Goal: Transaction & Acquisition: Purchase product/service

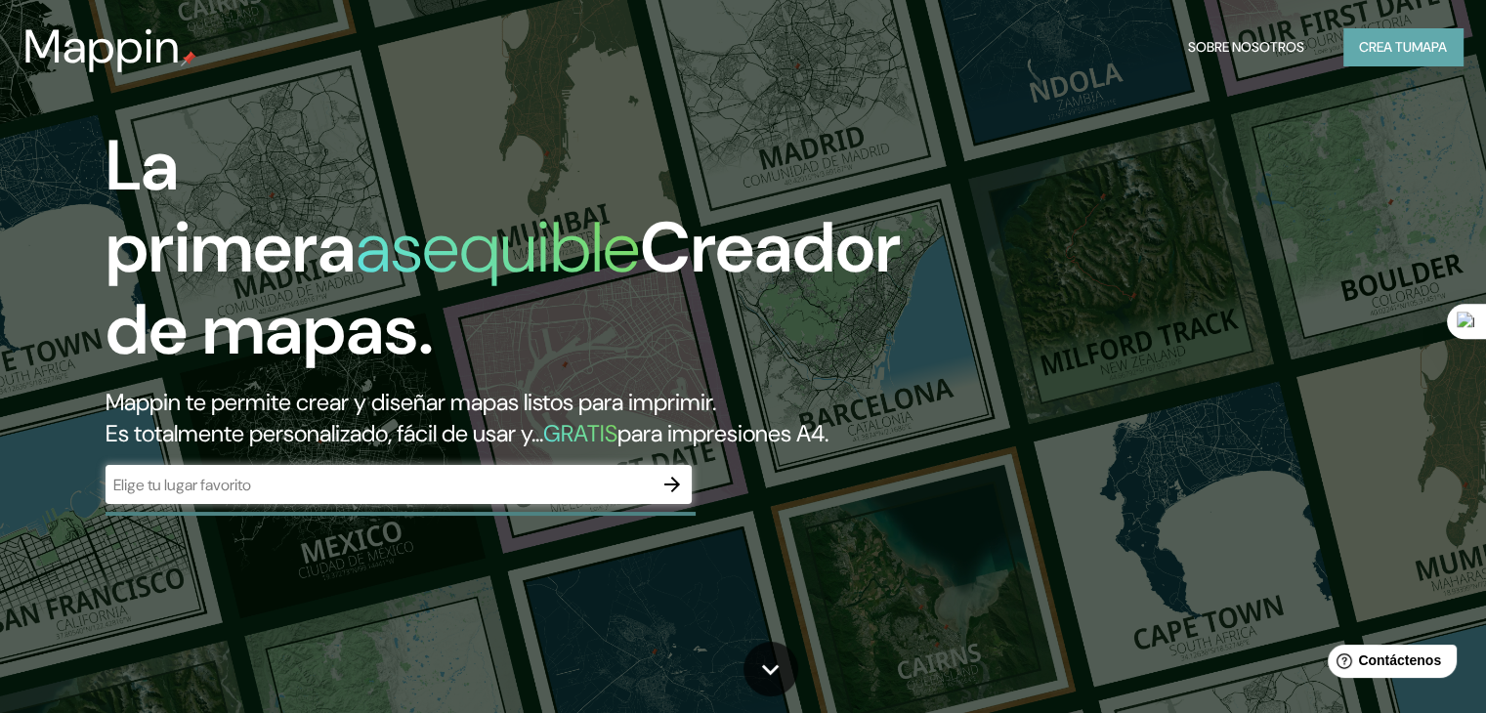
click at [1345, 49] on button "Crea tu mapa" at bounding box center [1403, 46] width 119 height 37
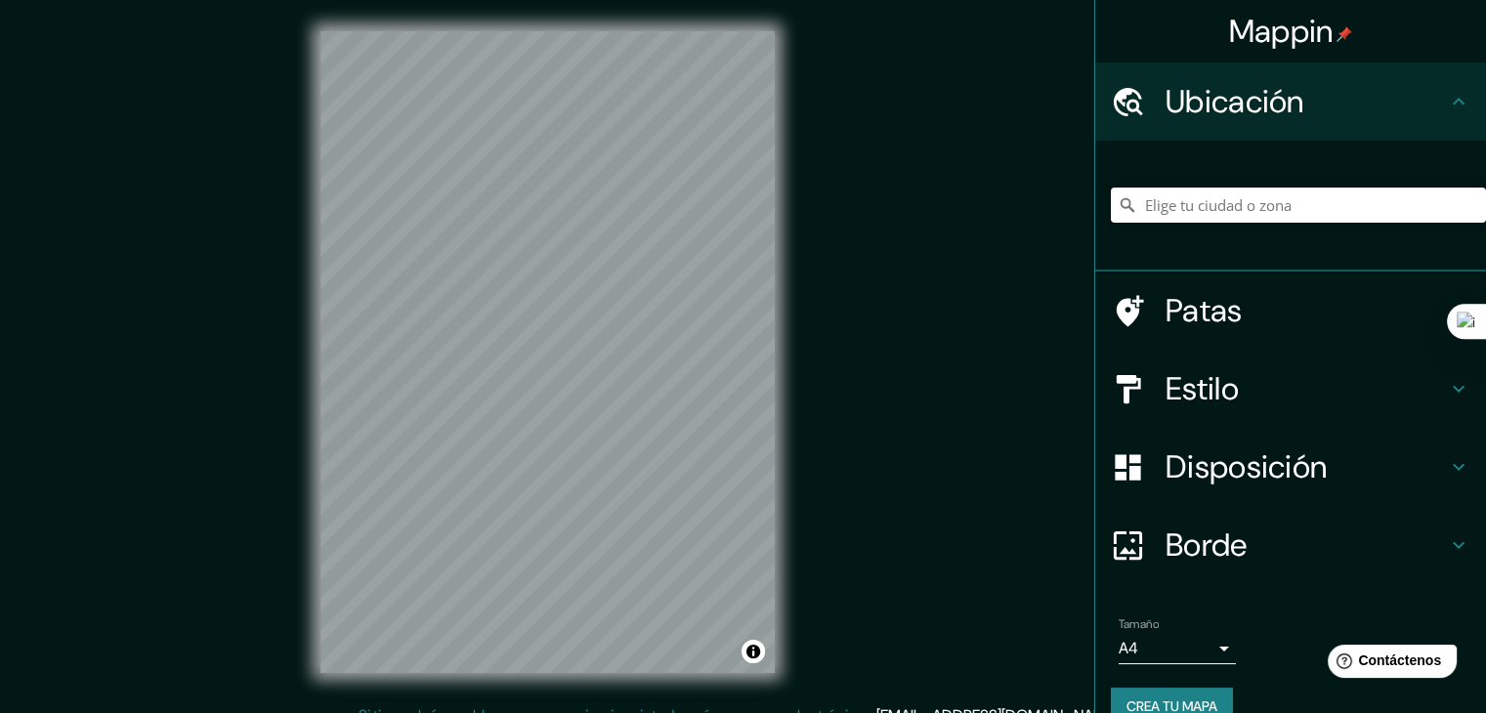
click at [1249, 202] on input "Elige tu ciudad o zona" at bounding box center [1298, 205] width 375 height 35
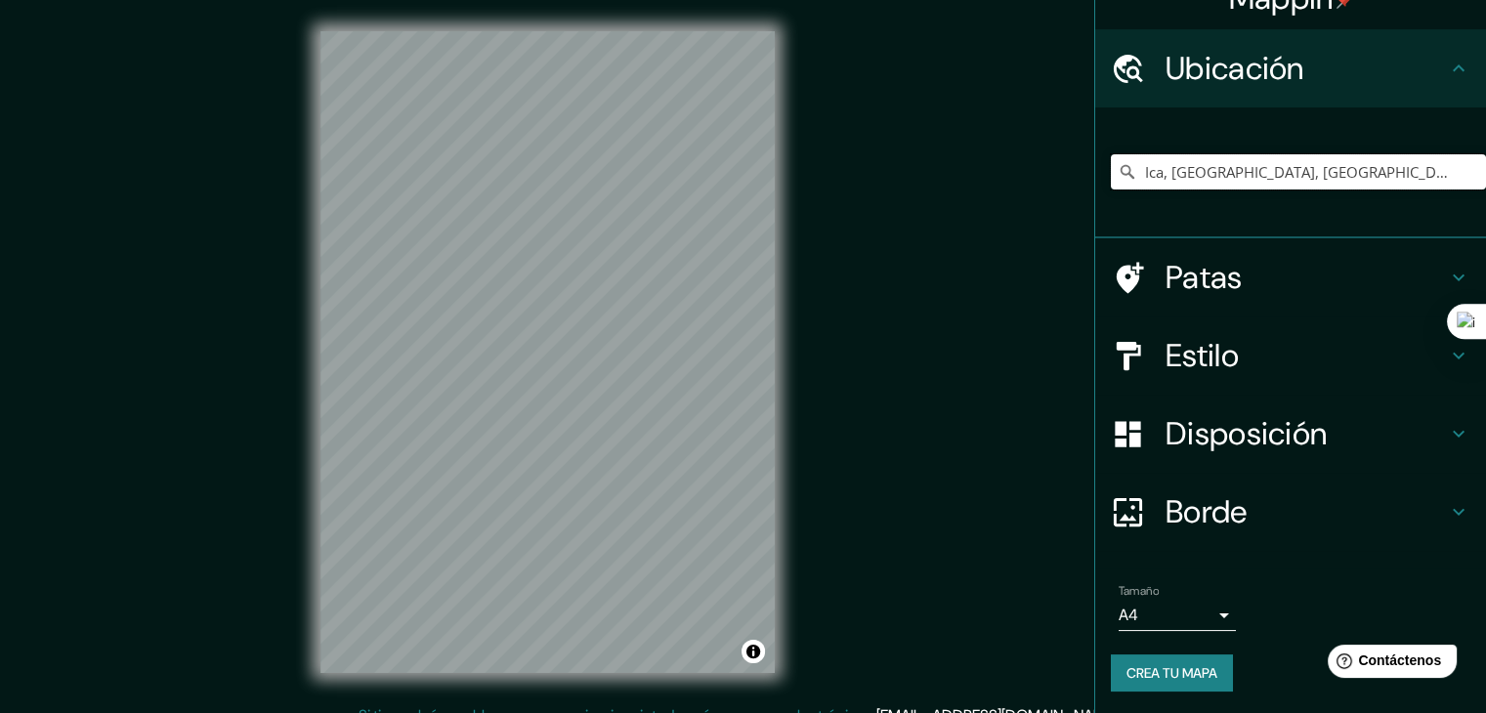
scroll to position [34, 0]
click at [184, 220] on div "Mappin Ubicación Ica, [GEOGRAPHIC_DATA], [GEOGRAPHIC_DATA] Patas Estilo Disposi…" at bounding box center [743, 368] width 1486 height 736
click at [826, 147] on div "Mappin Ubicación Ica, [GEOGRAPHIC_DATA], [GEOGRAPHIC_DATA] Patas Estilo Disposi…" at bounding box center [743, 368] width 1486 height 736
click at [1349, 173] on input "Ica, [GEOGRAPHIC_DATA], [GEOGRAPHIC_DATA]" at bounding box center [1298, 170] width 375 height 35
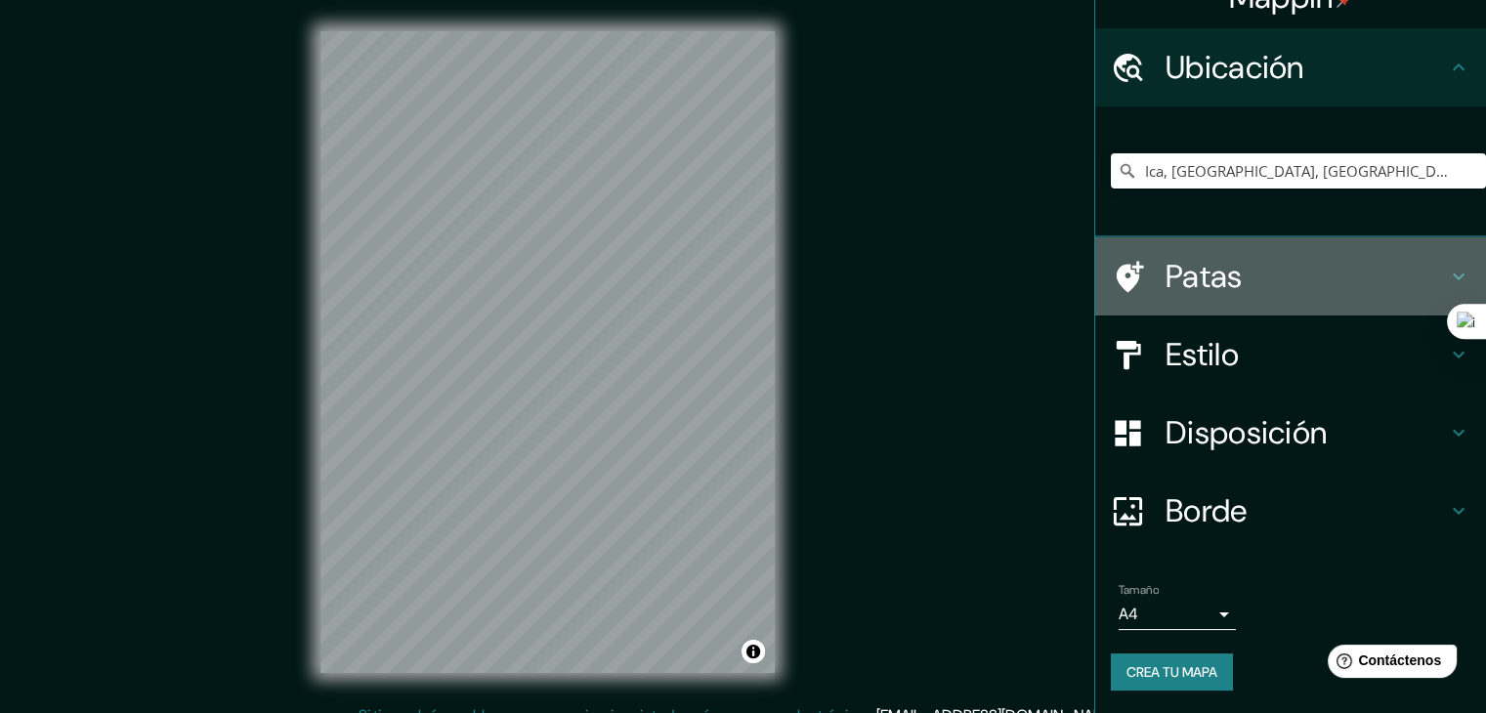
click at [1282, 264] on h4 "Patas" at bounding box center [1306, 276] width 281 height 39
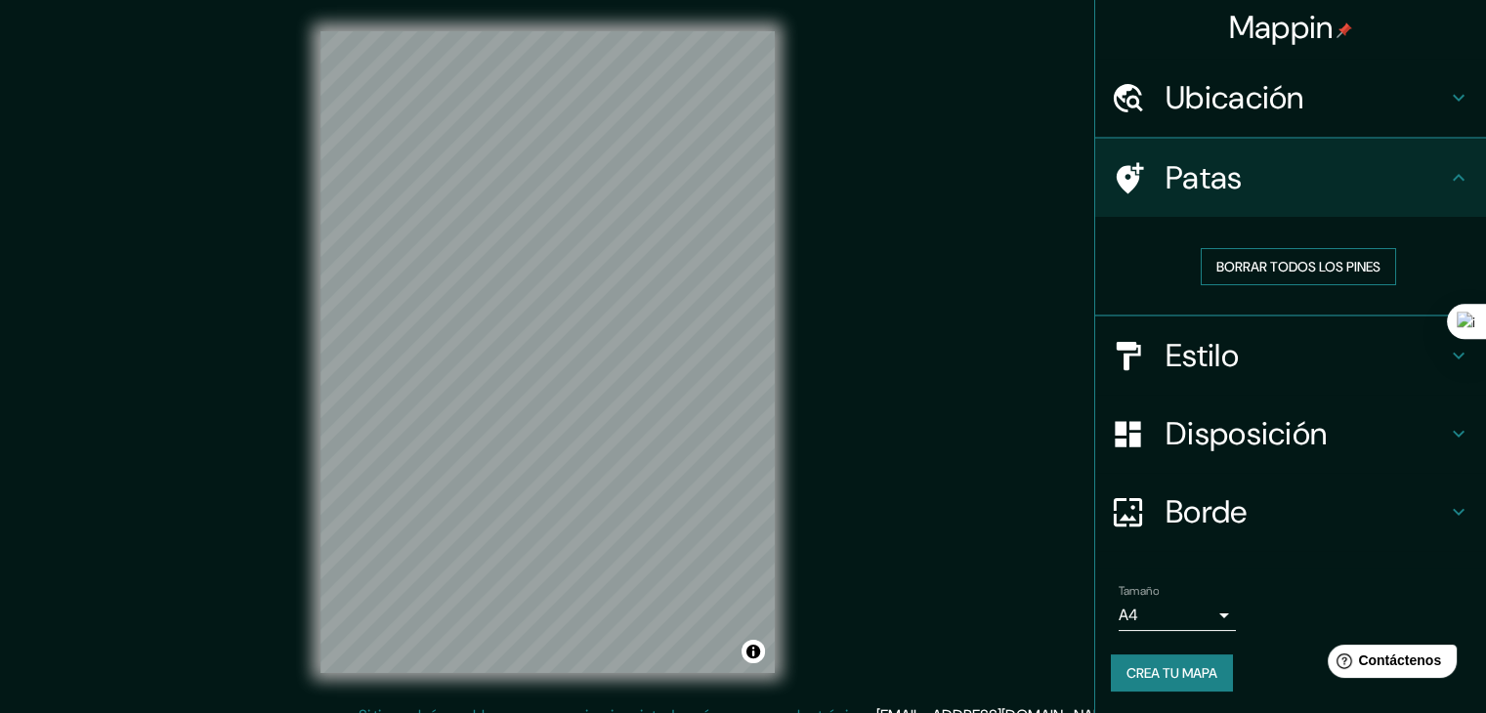
scroll to position [5, 0]
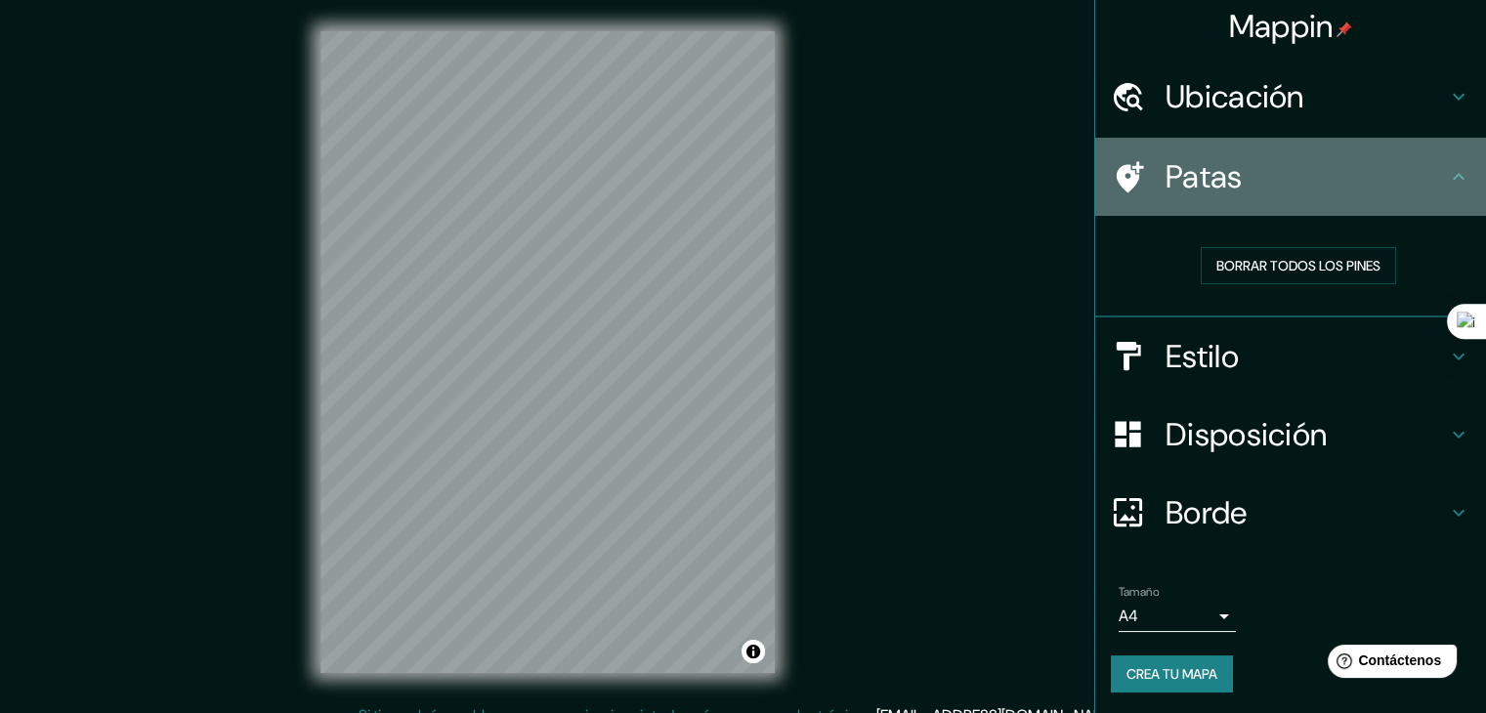
click at [1443, 191] on div "Patas" at bounding box center [1290, 177] width 391 height 78
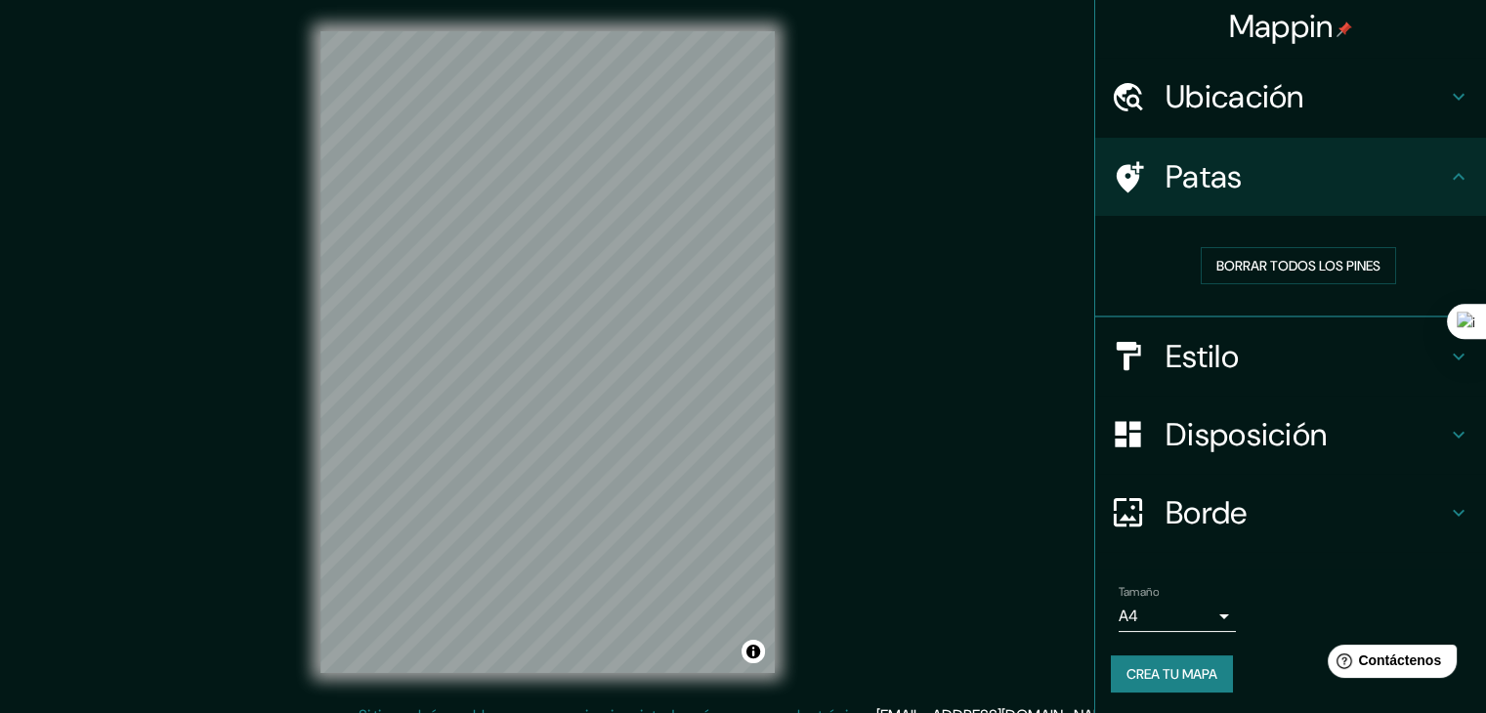
click at [995, 239] on div "Mappin Ubicación Ica, [GEOGRAPHIC_DATA], [GEOGRAPHIC_DATA] Patas Borrar todos l…" at bounding box center [743, 368] width 1486 height 736
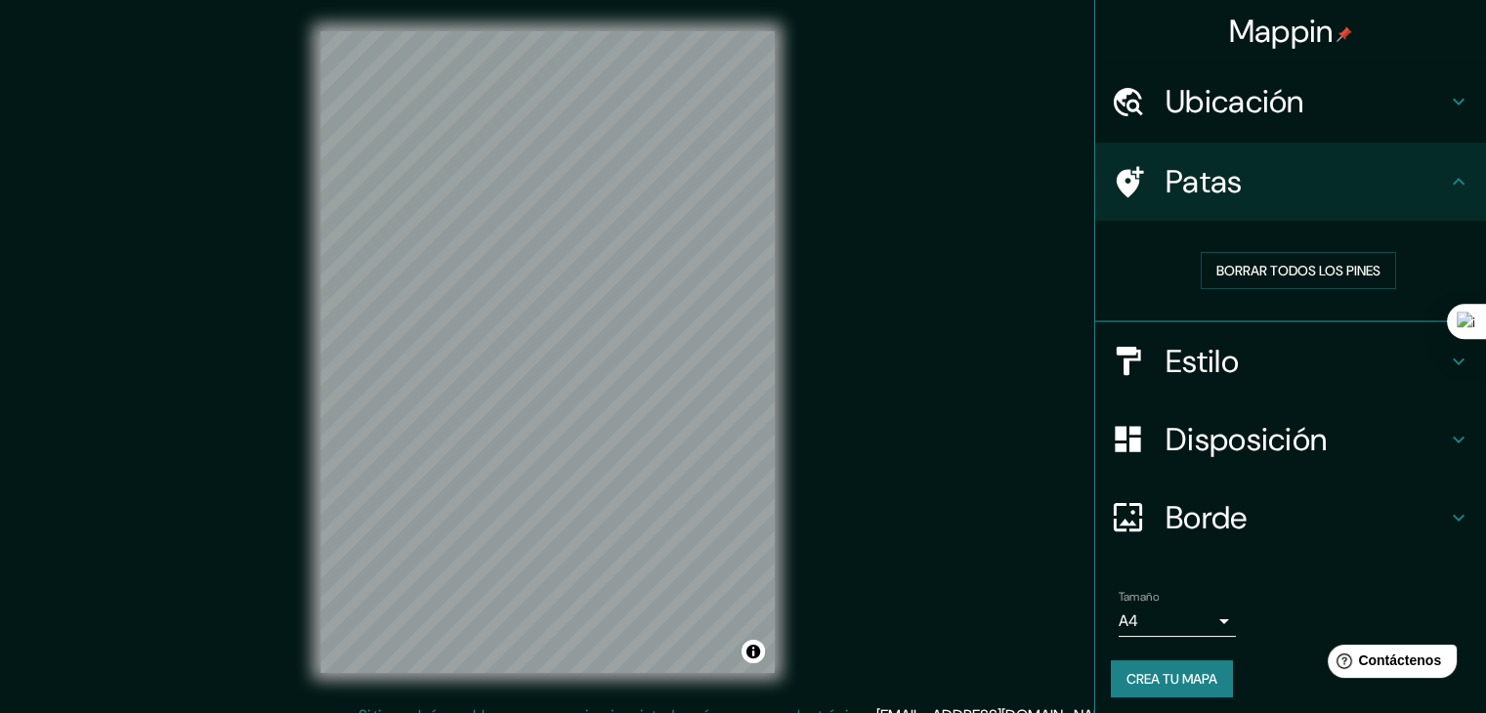
click at [1454, 186] on icon at bounding box center [1458, 181] width 23 height 23
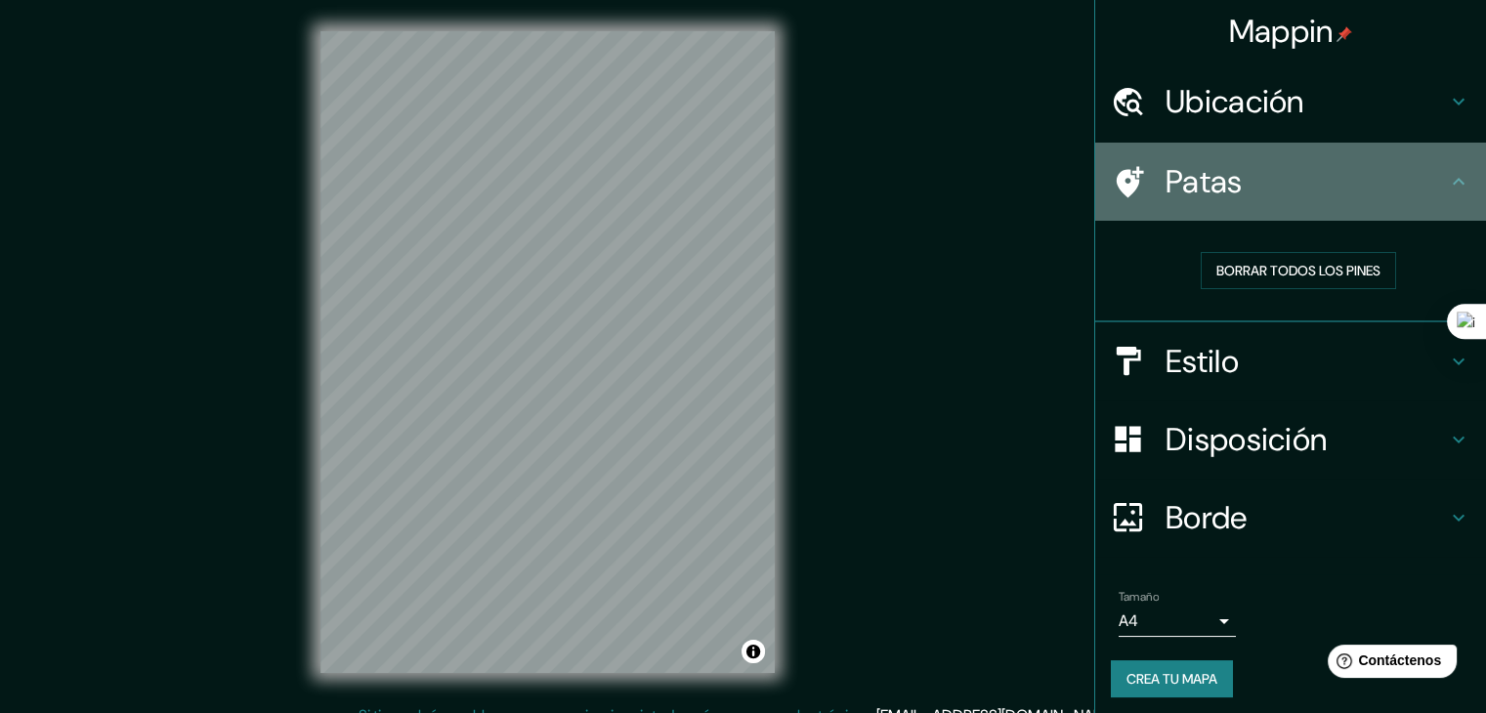
drag, startPoint x: 1433, startPoint y: 195, endPoint x: 1395, endPoint y: 200, distance: 38.4
click at [1432, 196] on div "Patas" at bounding box center [1290, 182] width 391 height 78
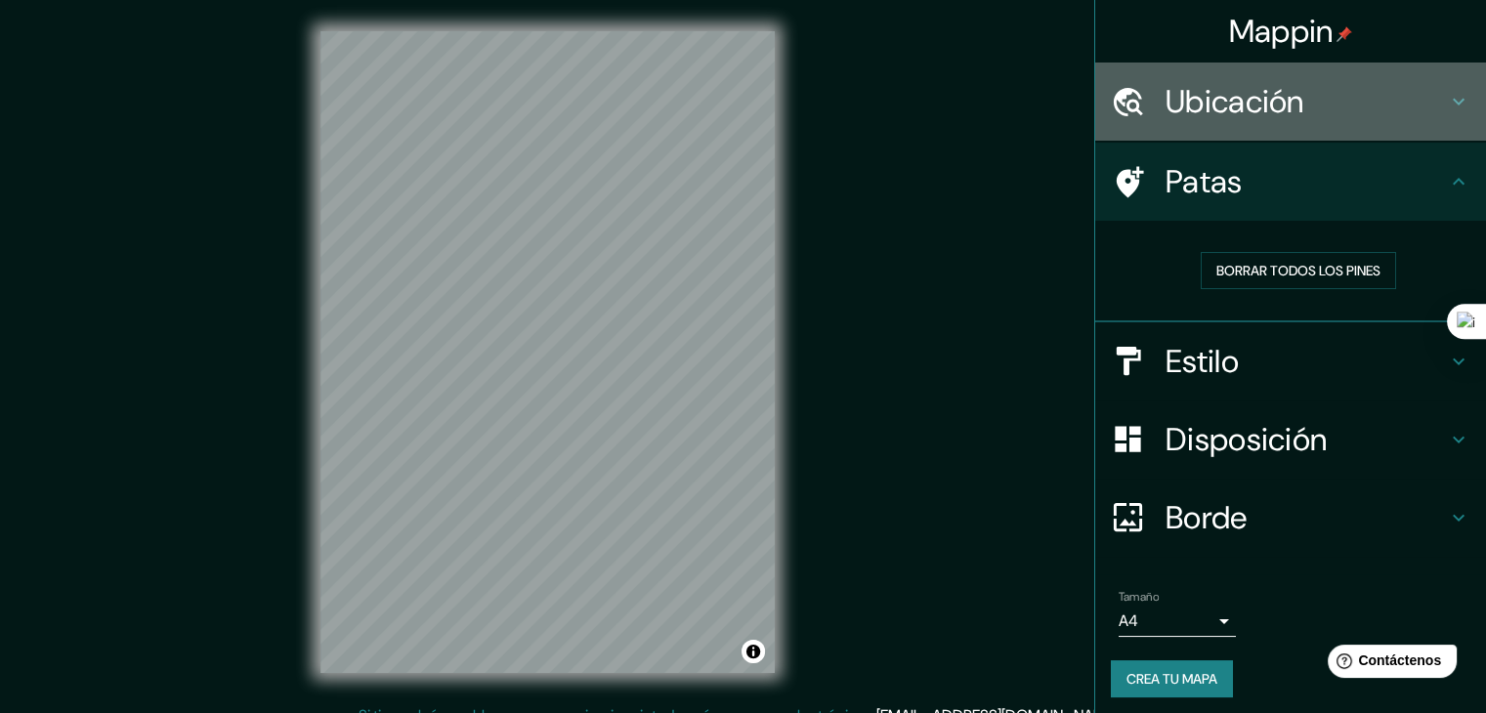
click at [1256, 102] on font "Ubicación" at bounding box center [1235, 101] width 139 height 41
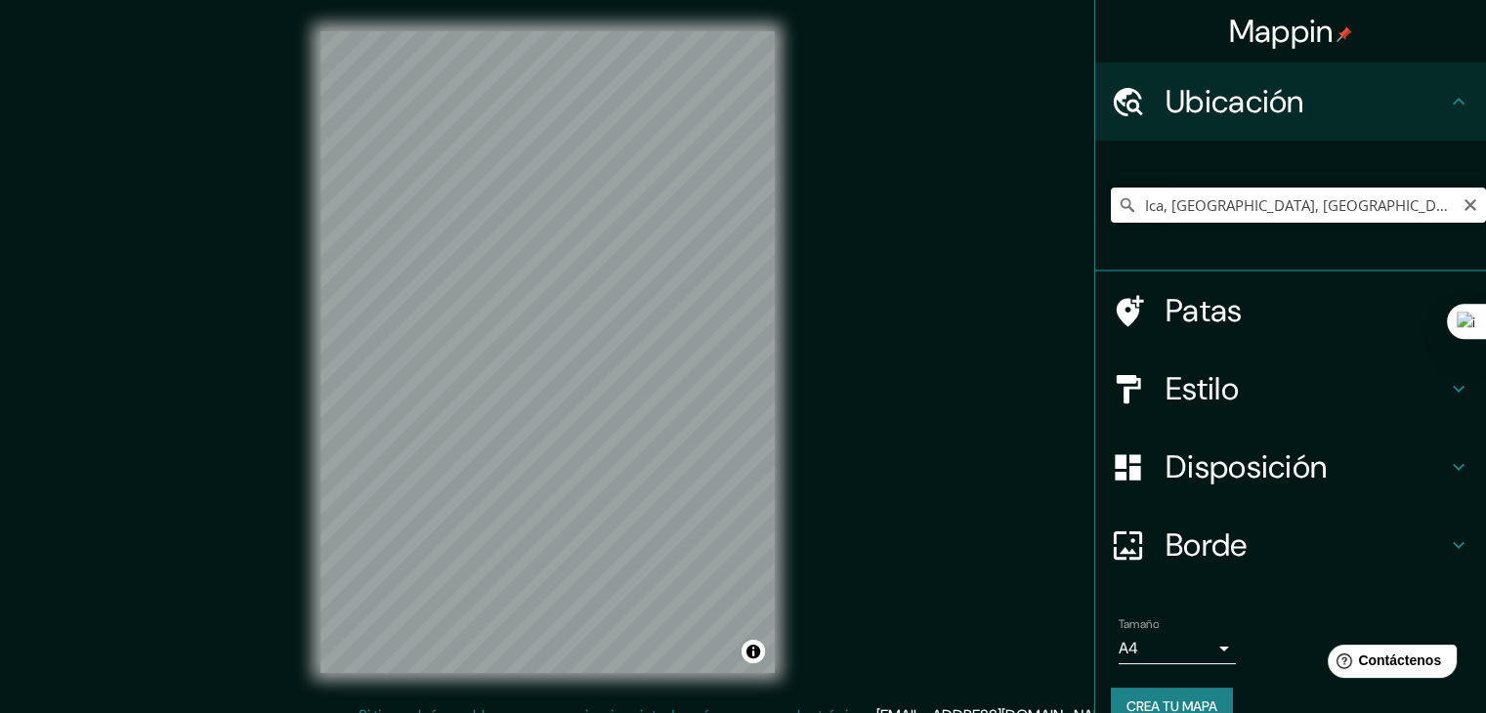
click at [1365, 212] on input "Ica, [GEOGRAPHIC_DATA], [GEOGRAPHIC_DATA]" at bounding box center [1298, 205] width 375 height 35
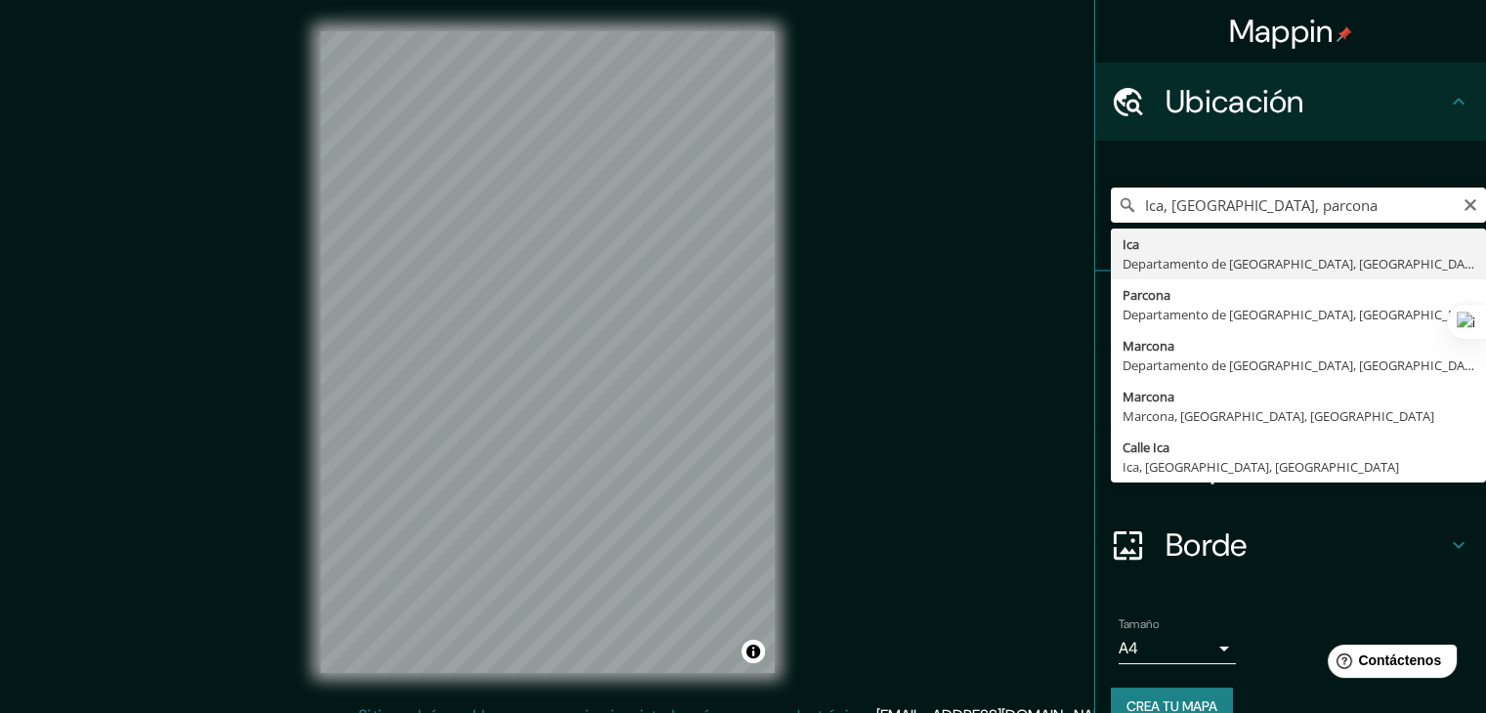
type input "Ica, [GEOGRAPHIC_DATA], [GEOGRAPHIC_DATA]"
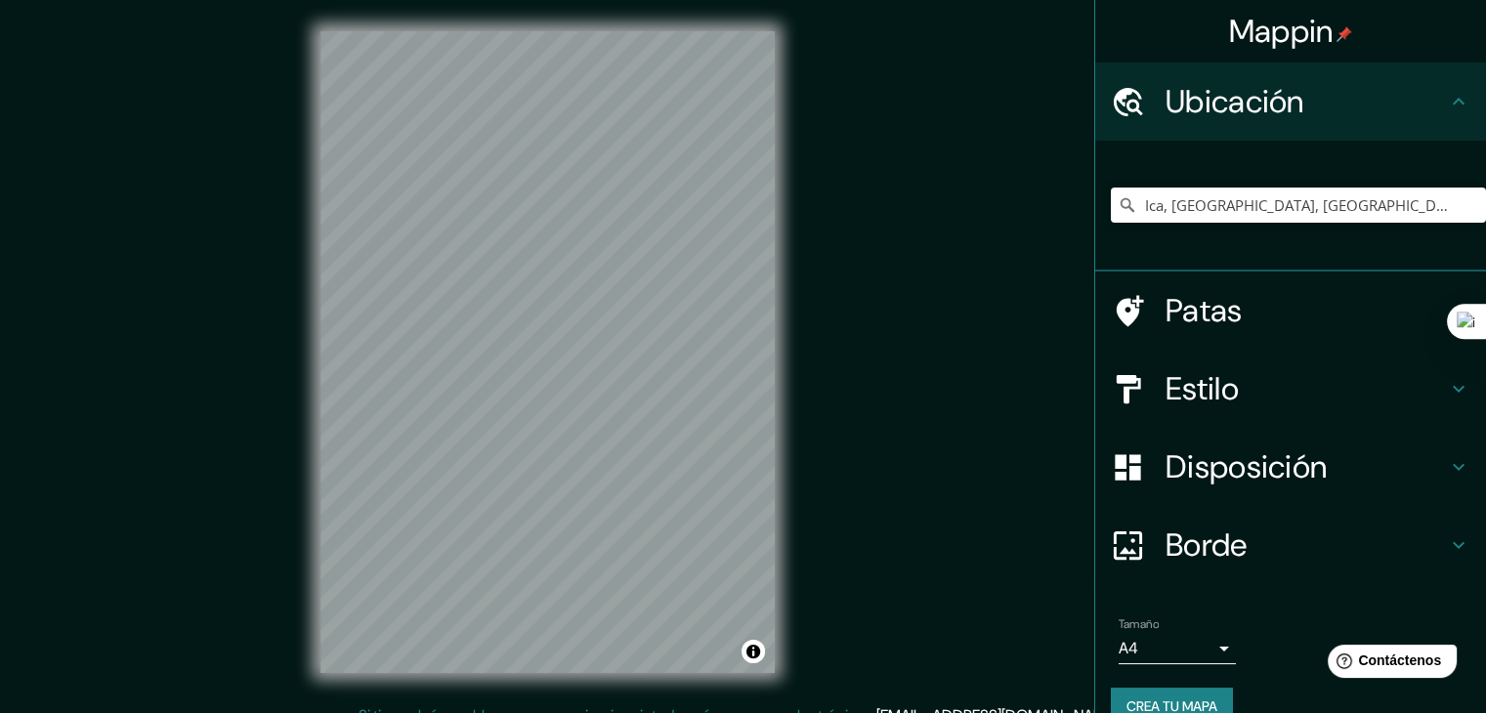
click at [461, 0] on html "Mappin Ubicación Ica, [GEOGRAPHIC_DATA], [GEOGRAPHIC_DATA] Ica [GEOGRAPHIC_DATA…" at bounding box center [743, 356] width 1486 height 713
click at [786, 248] on div "© Mapbox © OpenStreetMap Improve this map" at bounding box center [547, 352] width 517 height 705
click at [1139, 196] on div "Mappin Ubicación Ica, [GEOGRAPHIC_DATA], [GEOGRAPHIC_DATA] Ica [GEOGRAPHIC_DATA…" at bounding box center [743, 368] width 1486 height 736
drag, startPoint x: 775, startPoint y: 381, endPoint x: 794, endPoint y: 388, distance: 19.8
click at [830, 396] on div "Mappin Ubicación Ica, [GEOGRAPHIC_DATA], [GEOGRAPHIC_DATA] Ica [GEOGRAPHIC_DATA…" at bounding box center [743, 368] width 1486 height 736
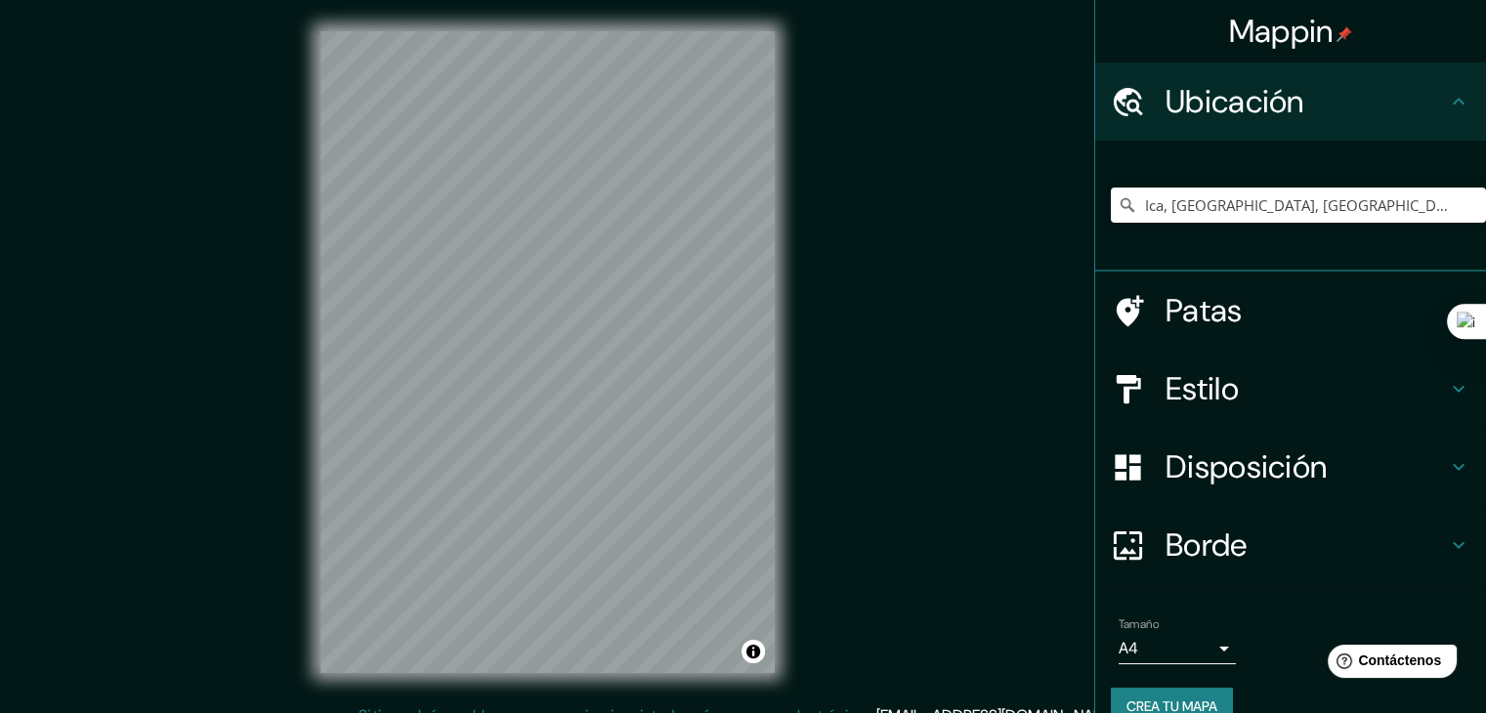
click at [1288, 537] on h4 "Borde" at bounding box center [1306, 545] width 281 height 39
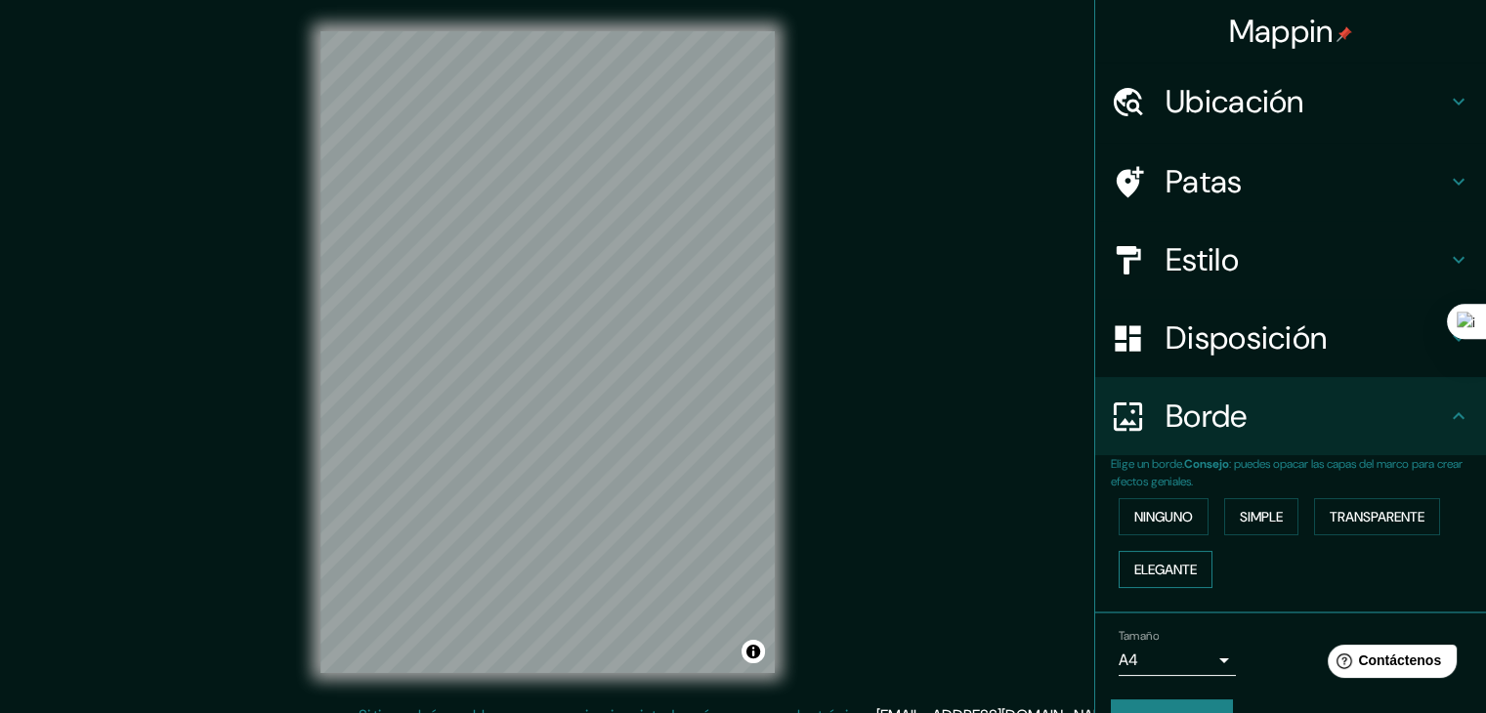
click at [1177, 572] on font "Elegante" at bounding box center [1166, 570] width 63 height 18
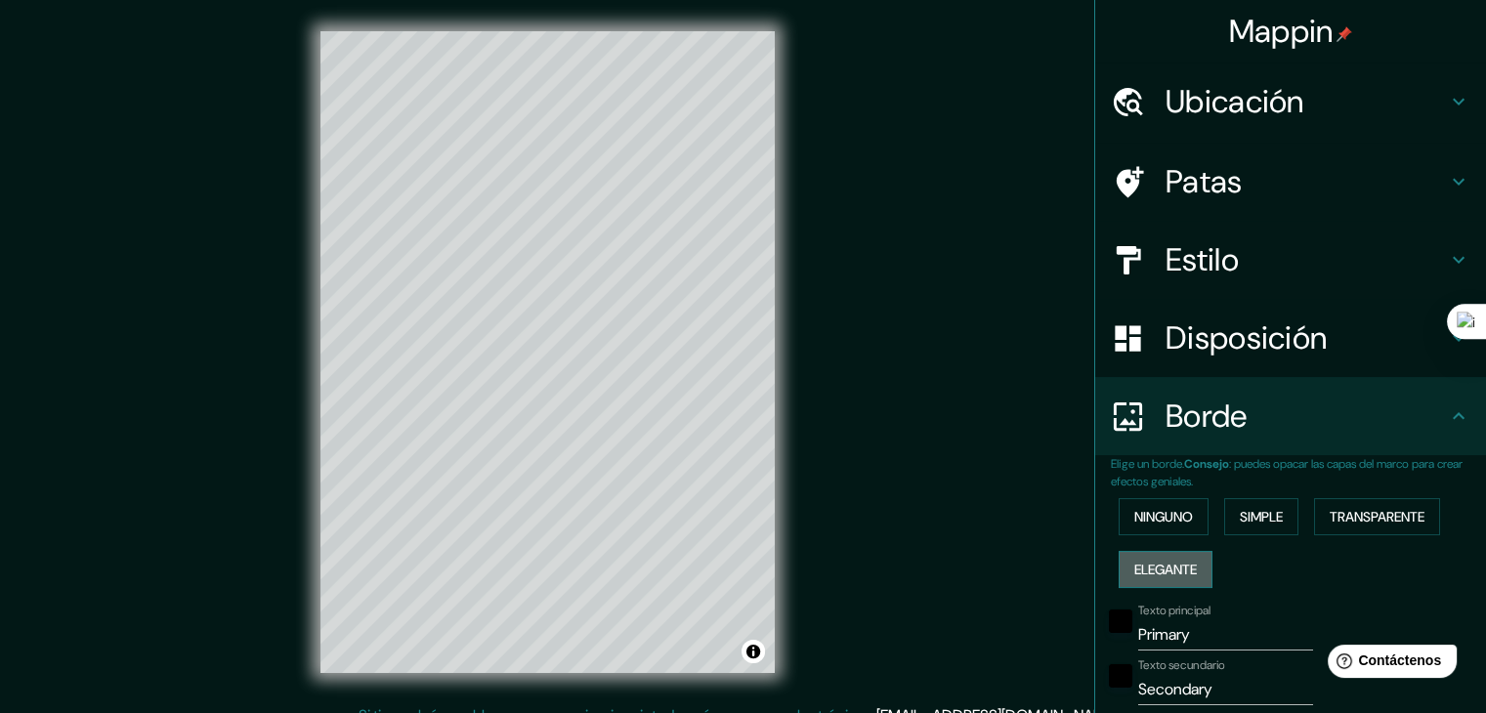
click at [1177, 572] on font "Elegante" at bounding box center [1166, 570] width 63 height 18
type input "37"
type input "19"
click at [1149, 554] on button "Elegante" at bounding box center [1166, 569] width 94 height 37
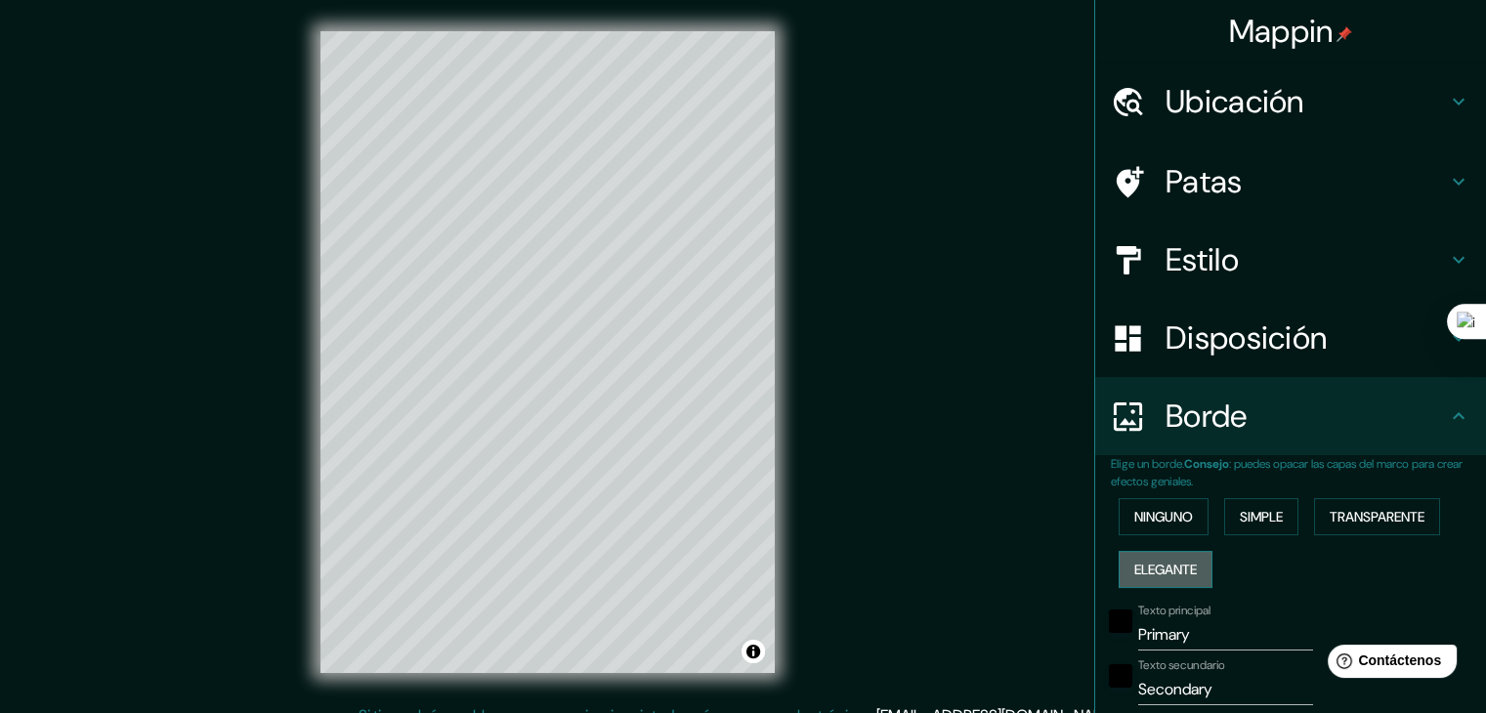
type input "37"
type input "19"
click at [1147, 520] on font "Ninguno" at bounding box center [1164, 517] width 59 height 18
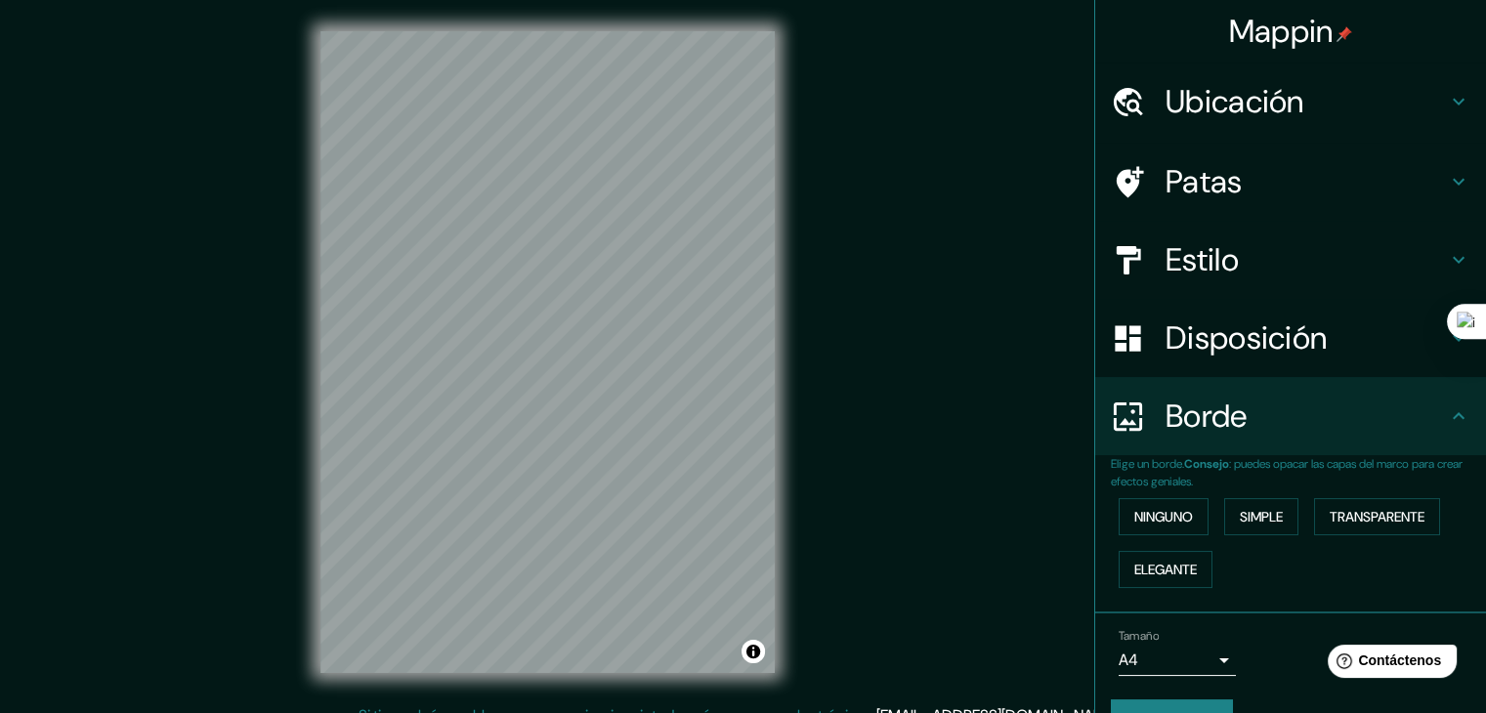
click at [94, 290] on div "Mappin Ubicación Ica, [GEOGRAPHIC_DATA], [GEOGRAPHIC_DATA] Ica [GEOGRAPHIC_DATA…" at bounding box center [743, 368] width 1486 height 736
click at [269, 313] on div "Mappin Ubicación Ica, [GEOGRAPHIC_DATA], [GEOGRAPHIC_DATA] Ica [GEOGRAPHIC_DATA…" at bounding box center [743, 368] width 1486 height 736
click at [121, 322] on div "Mappin Ubicación Ica, [GEOGRAPHIC_DATA], [GEOGRAPHIC_DATA] Ica [GEOGRAPHIC_DATA…" at bounding box center [743, 368] width 1486 height 736
click at [1328, 271] on h4 "Estilo" at bounding box center [1306, 259] width 281 height 39
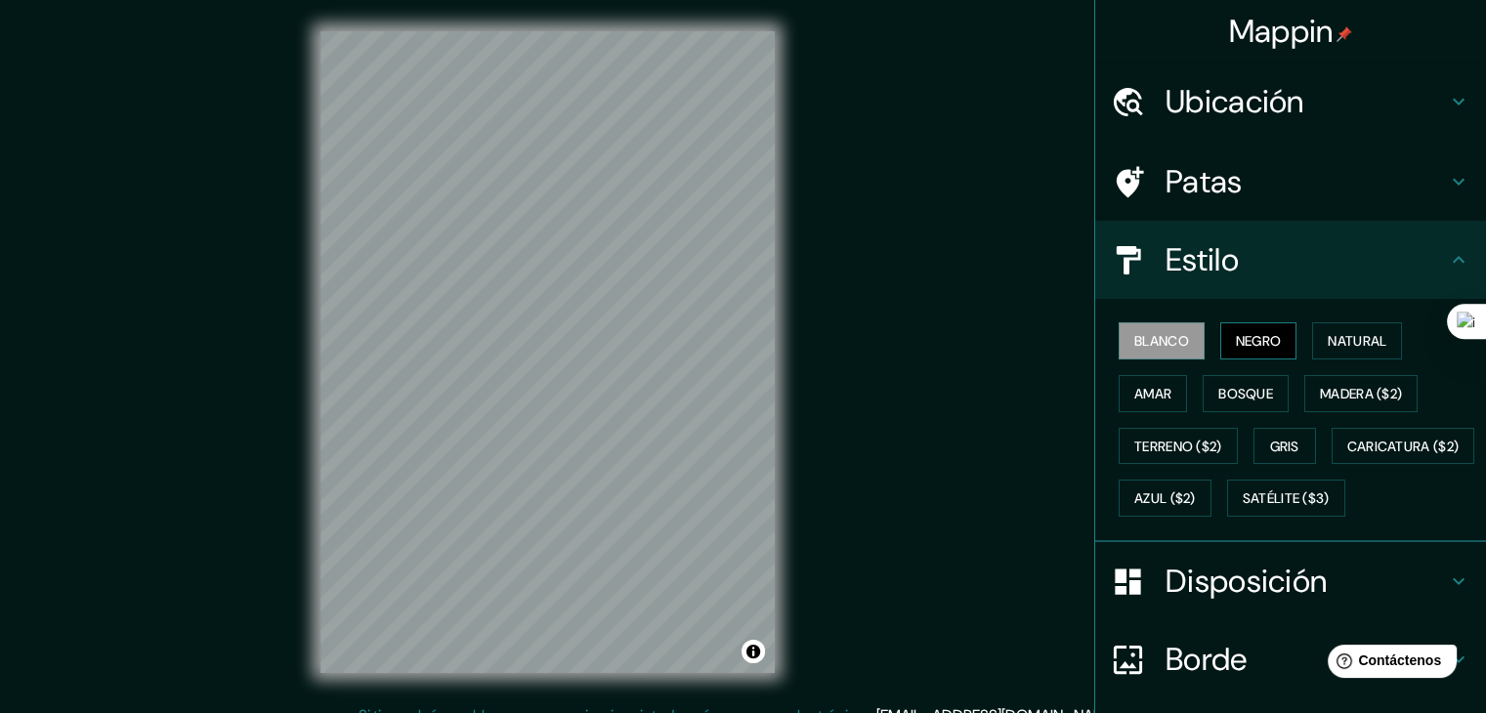
click at [1259, 345] on font "Negro" at bounding box center [1259, 341] width 46 height 18
click at [1354, 347] on font "Natural" at bounding box center [1357, 341] width 59 height 18
drag, startPoint x: 640, startPoint y: 274, endPoint x: 653, endPoint y: 272, distance: 12.9
click at [638, 272] on div at bounding box center [643, 274] width 16 height 16
click at [657, 272] on div at bounding box center [652, 274] width 16 height 16
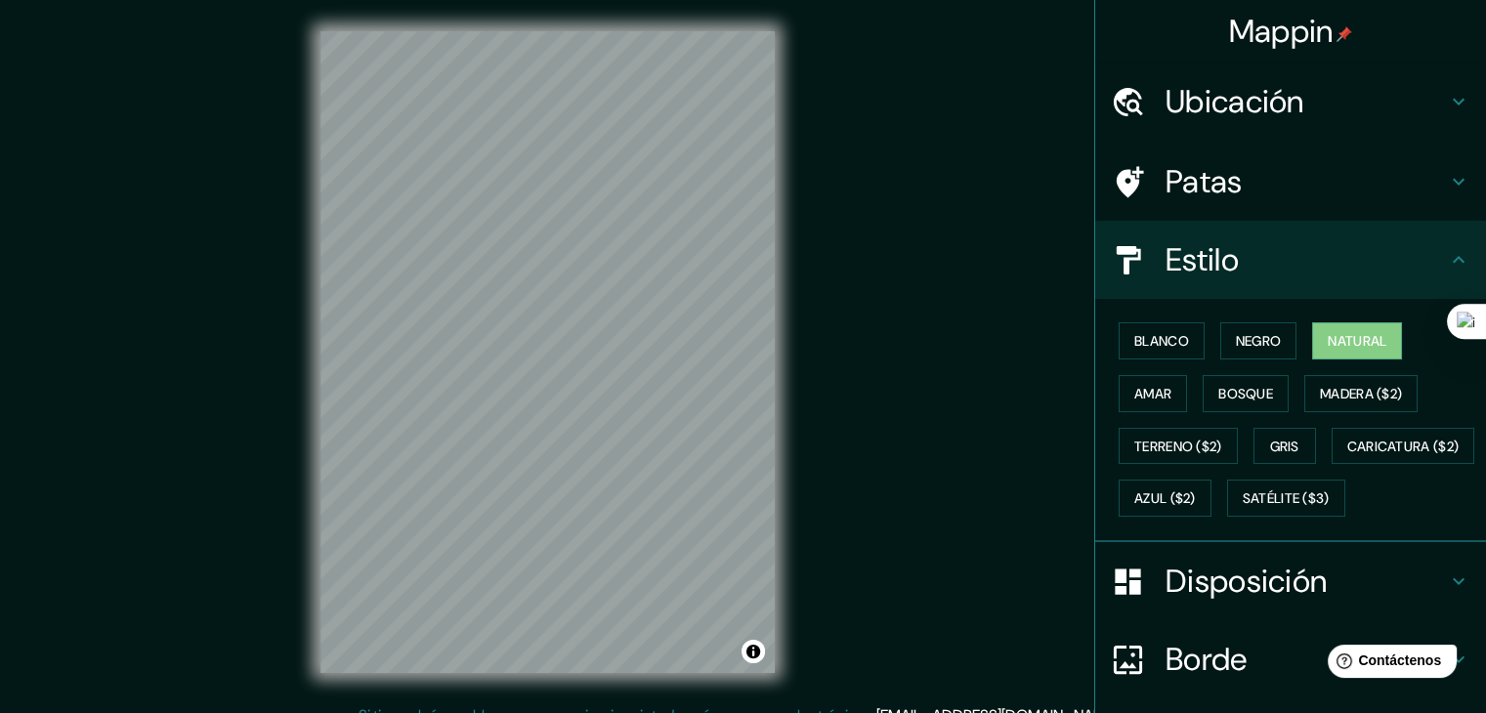
click at [149, 306] on div "Mappin Ubicación Ica, [GEOGRAPHIC_DATA], [GEOGRAPHIC_DATA] Ica [GEOGRAPHIC_DATA…" at bounding box center [743, 368] width 1486 height 736
click at [1367, 385] on font "Madera ($2)" at bounding box center [1361, 394] width 82 height 18
click at [1139, 346] on div "Mappin Ubicación Ica, [GEOGRAPHIC_DATA], [GEOGRAPHIC_DATA] Ica [GEOGRAPHIC_DATA…" at bounding box center [743, 368] width 1486 height 736
click at [1353, 336] on font "Natural" at bounding box center [1357, 341] width 59 height 18
click at [1252, 402] on font "Bosque" at bounding box center [1246, 393] width 55 height 25
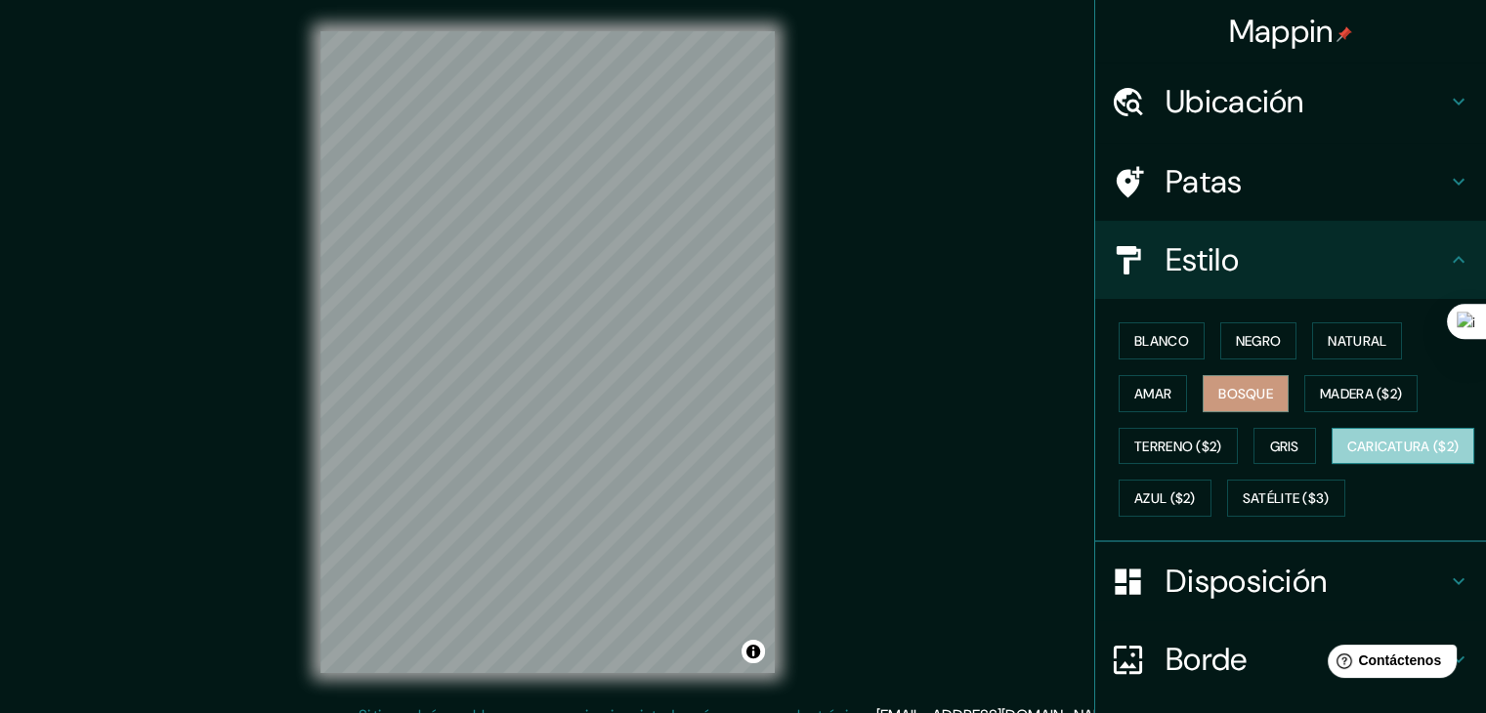
click at [1348, 455] on font "Caricatura ($2)" at bounding box center [1404, 447] width 112 height 18
click at [1245, 381] on font "Bosque" at bounding box center [1246, 393] width 55 height 25
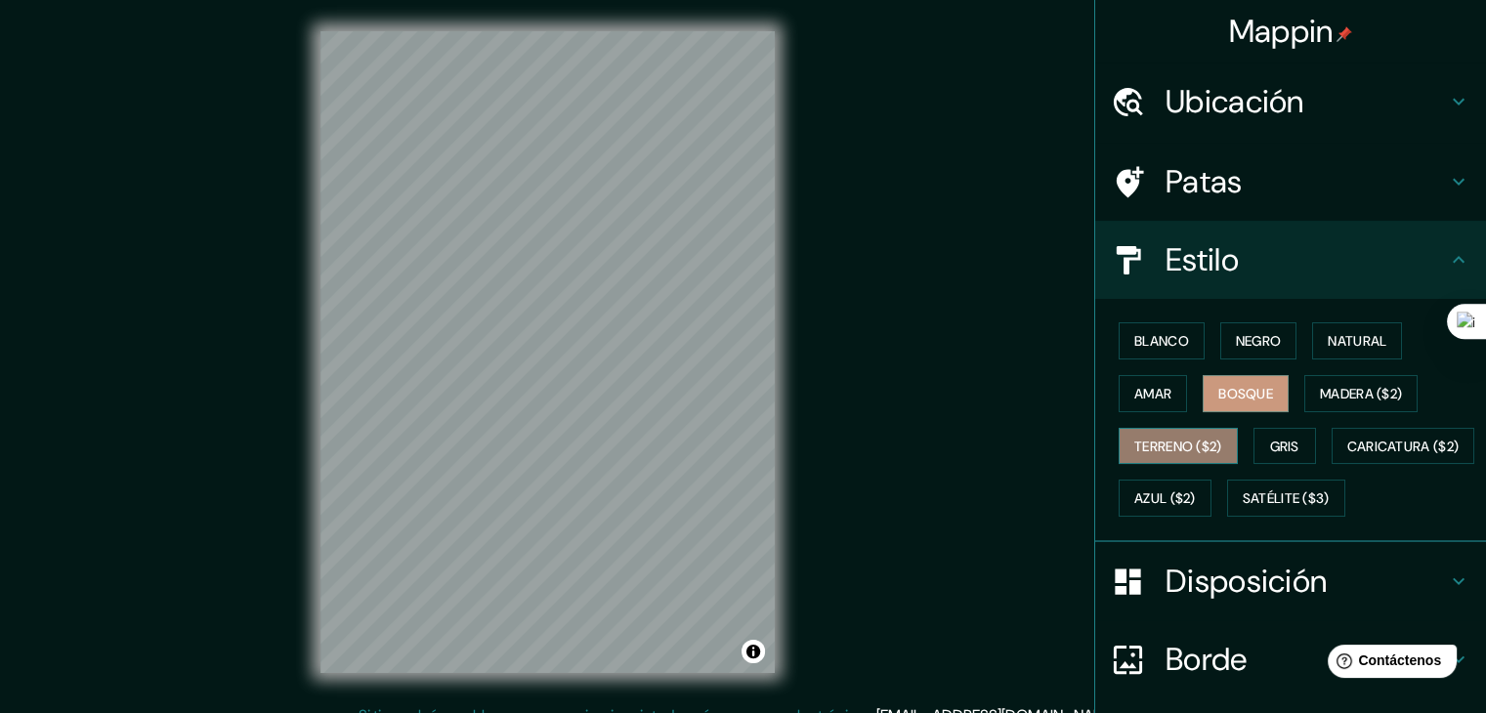
click at [1193, 439] on font "Terreno ($2)" at bounding box center [1179, 447] width 88 height 18
click at [1228, 397] on font "Bosque" at bounding box center [1246, 394] width 55 height 18
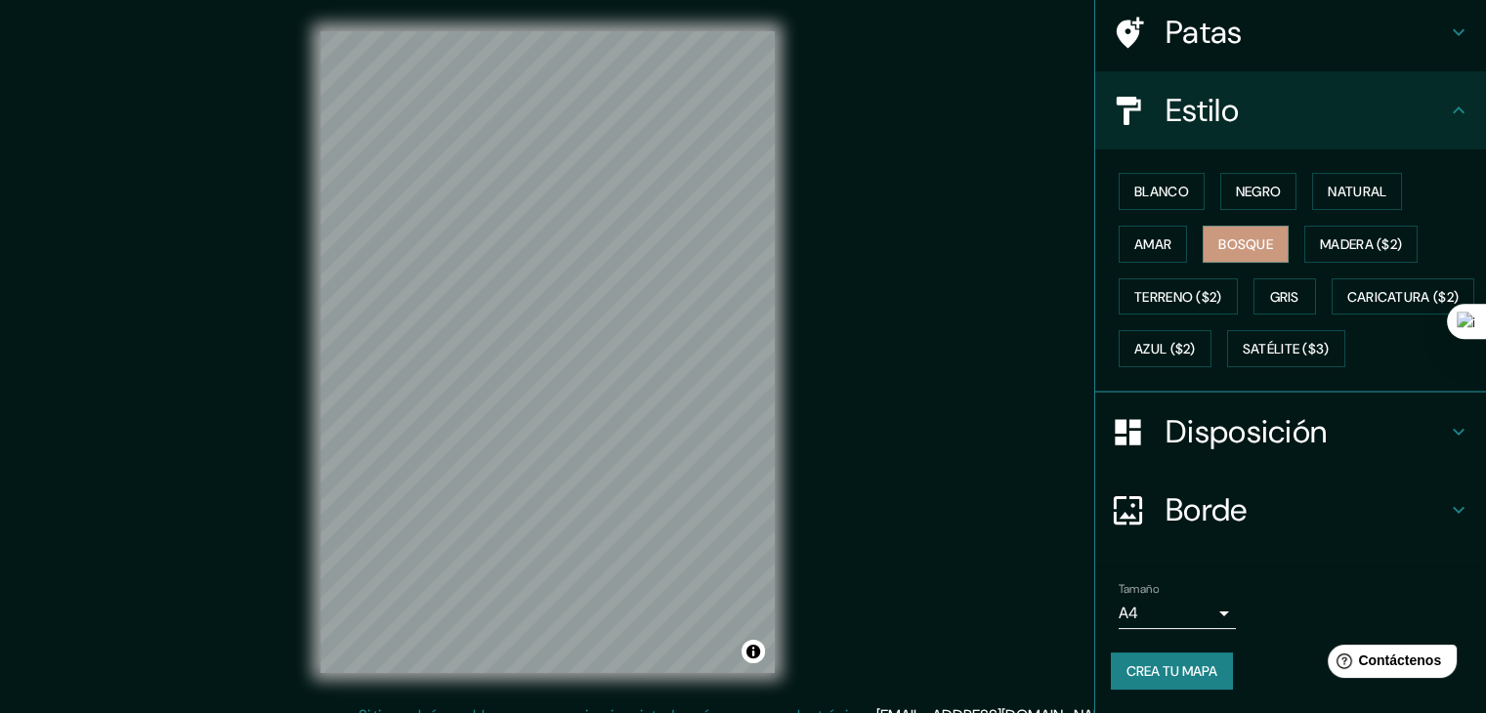
click at [1273, 442] on font "Disposición" at bounding box center [1246, 431] width 161 height 41
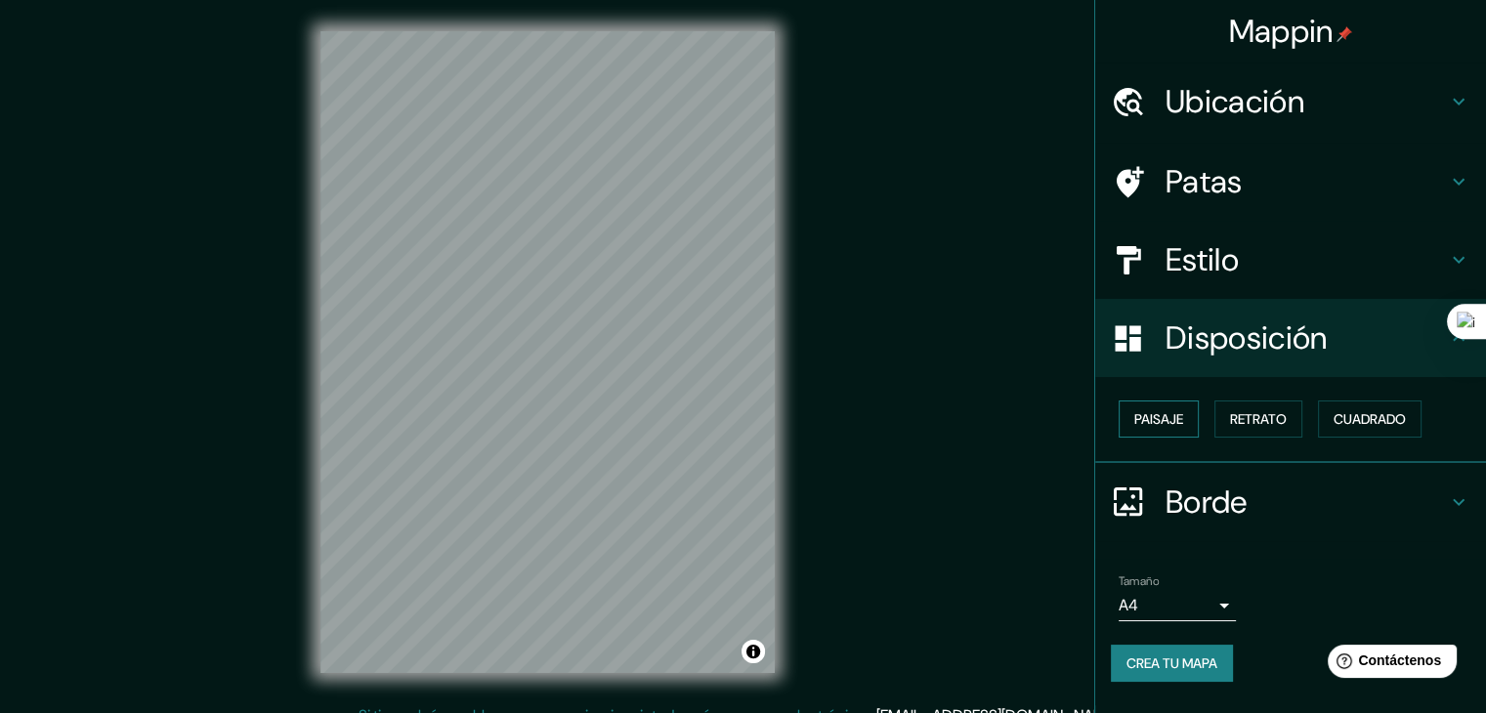
click at [1161, 408] on font "Paisaje" at bounding box center [1159, 419] width 49 height 25
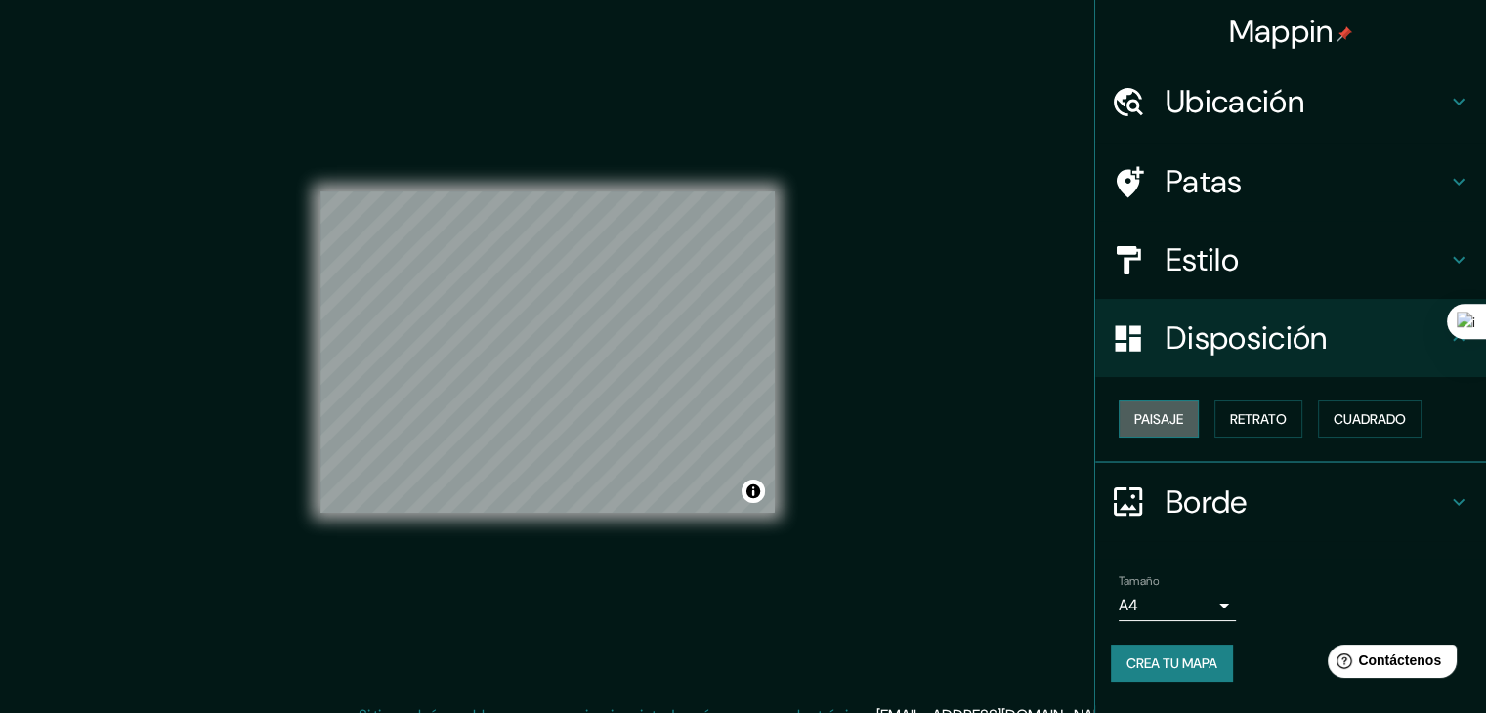
click at [1161, 408] on font "Paisaje" at bounding box center [1159, 419] width 49 height 25
click at [1250, 418] on font "Retrato" at bounding box center [1258, 419] width 57 height 18
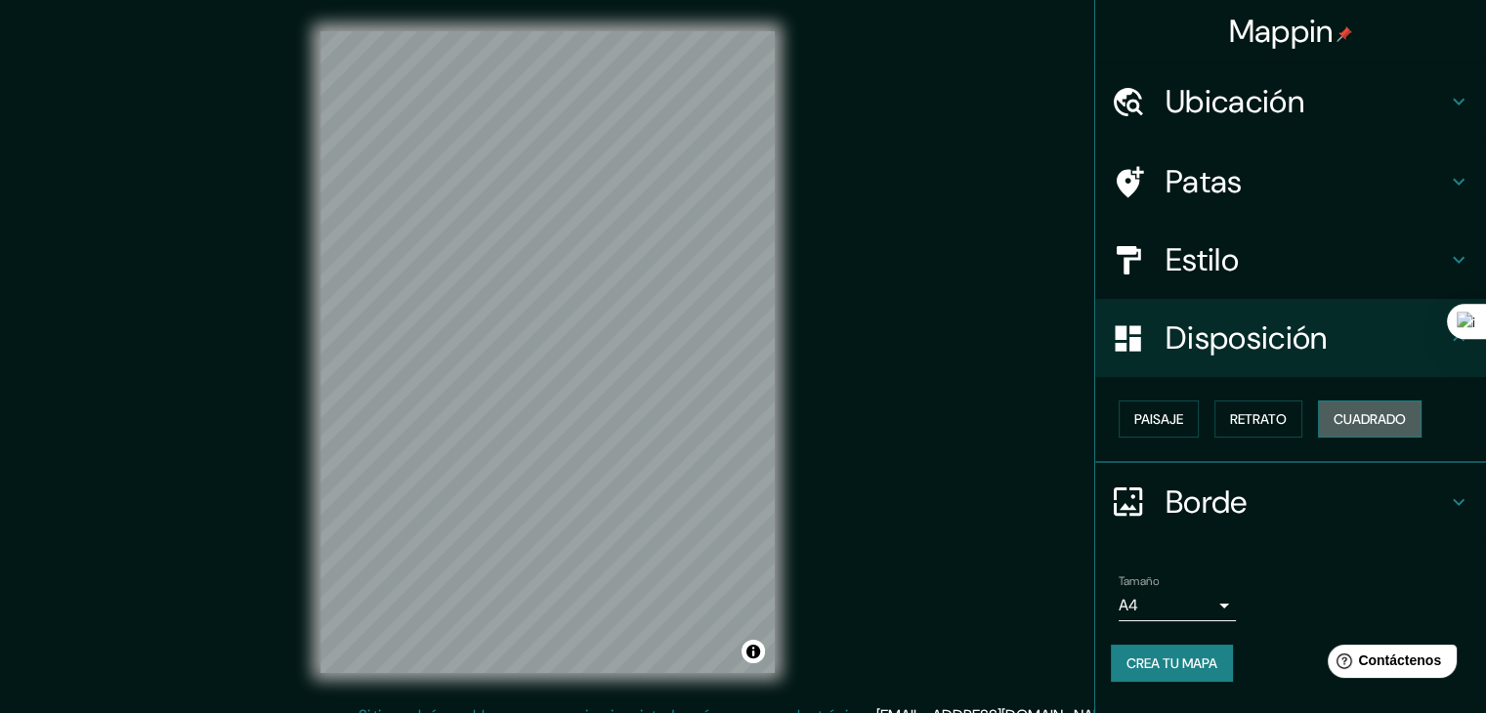
click at [1403, 425] on font "Cuadrado" at bounding box center [1370, 419] width 72 height 18
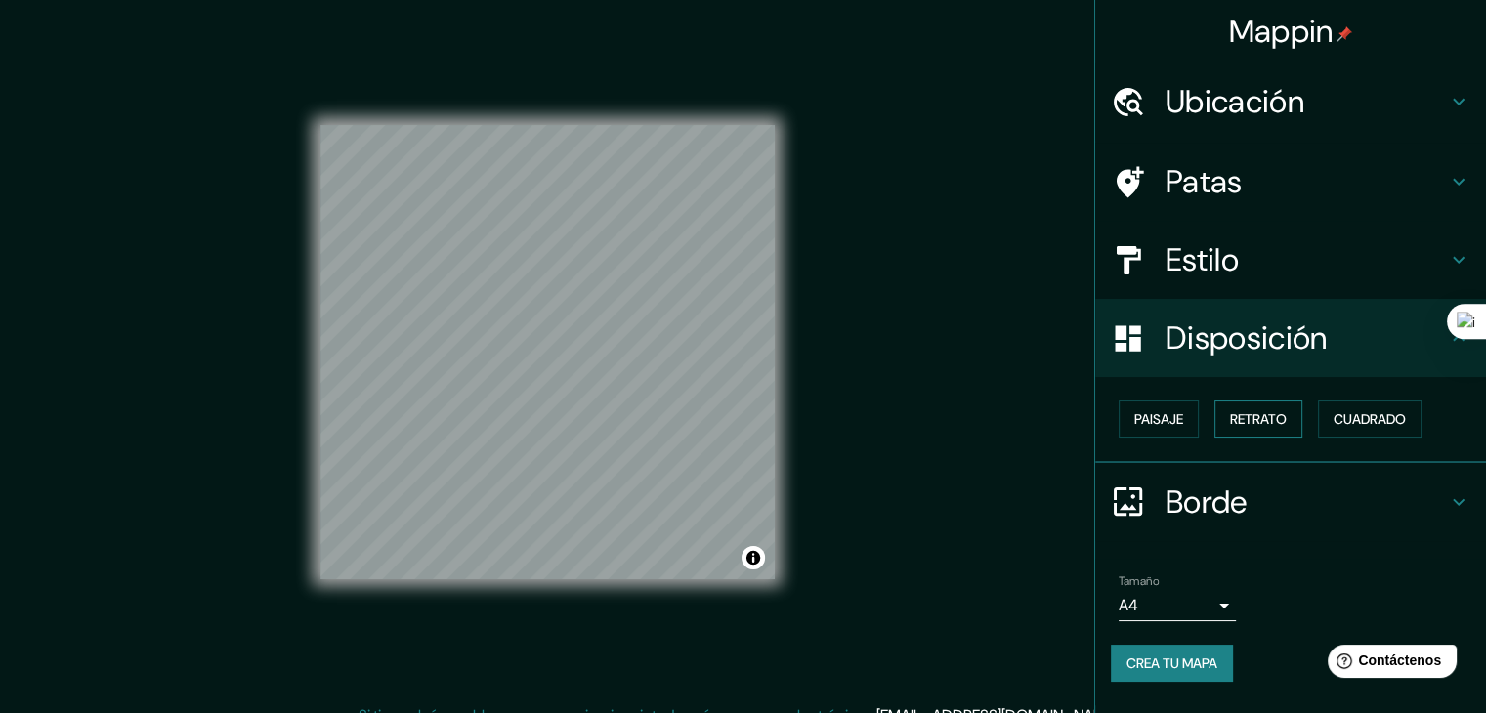
click at [1278, 416] on font "Retrato" at bounding box center [1258, 419] width 57 height 18
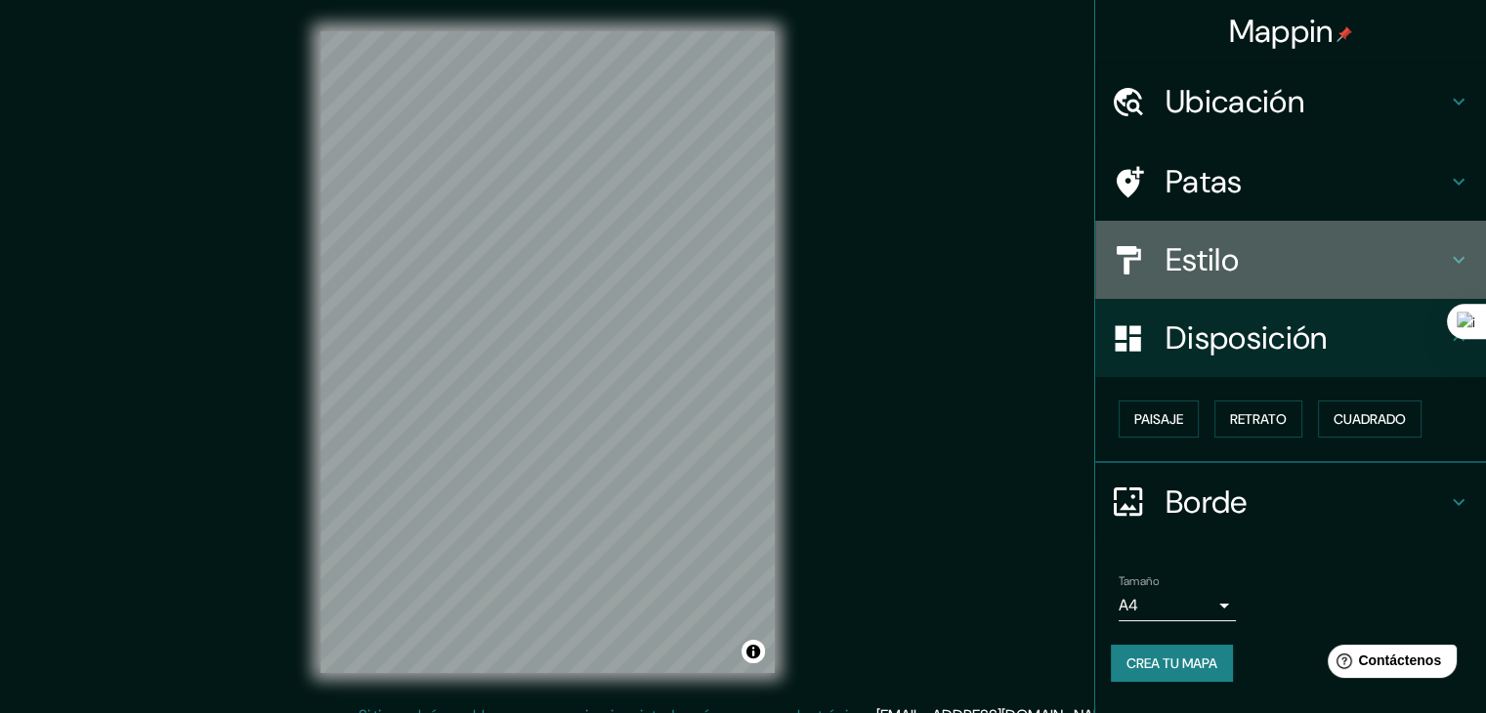
click at [1328, 236] on div "Estilo" at bounding box center [1290, 260] width 391 height 78
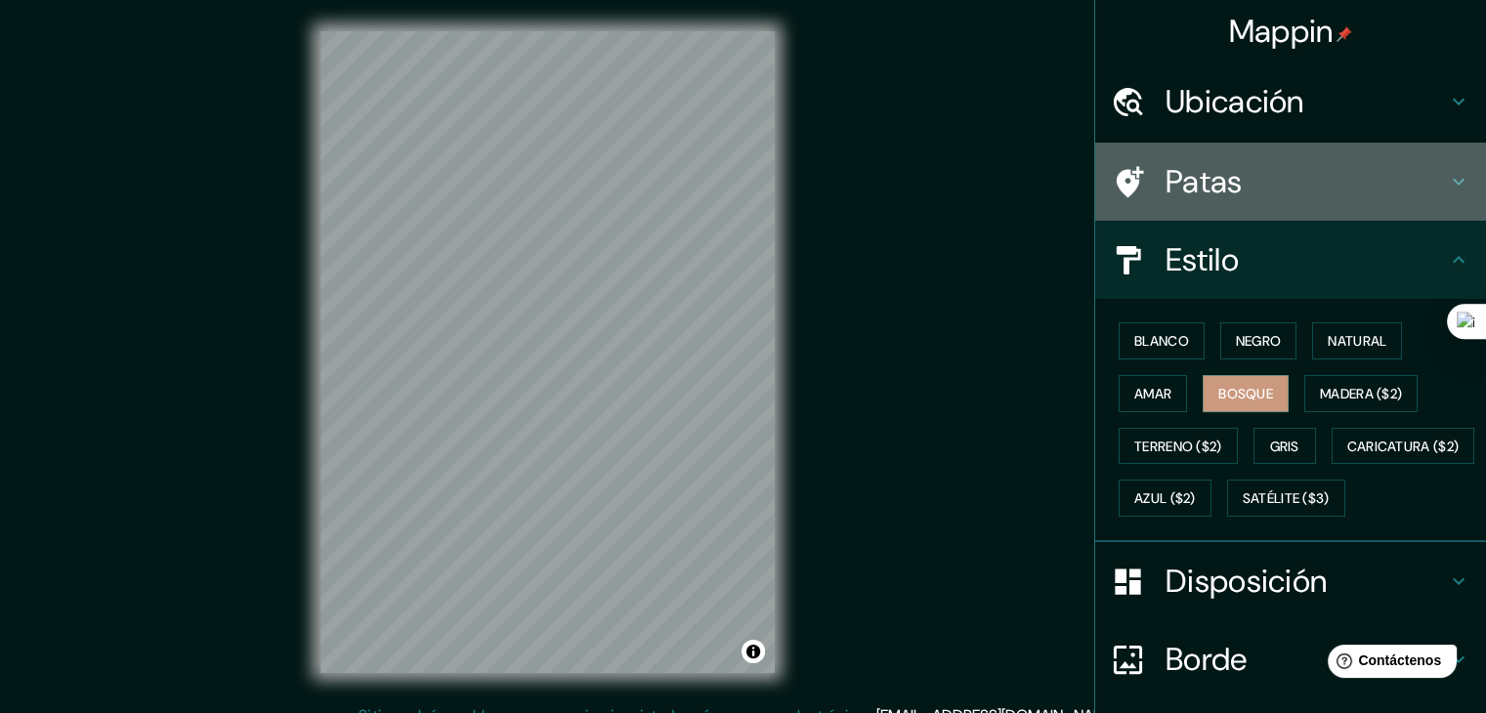
click at [1327, 196] on h4 "Patas" at bounding box center [1306, 181] width 281 height 39
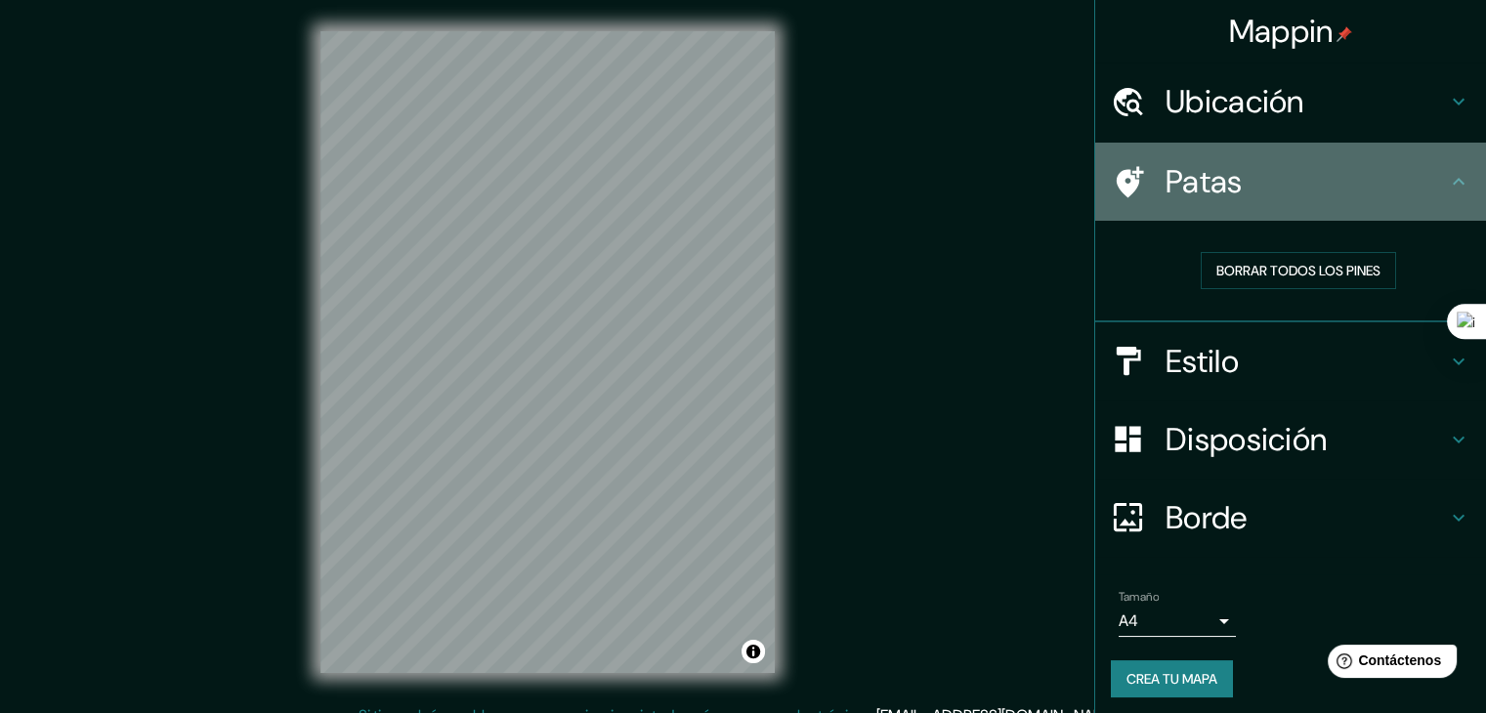
click at [1321, 194] on h4 "Patas" at bounding box center [1306, 181] width 281 height 39
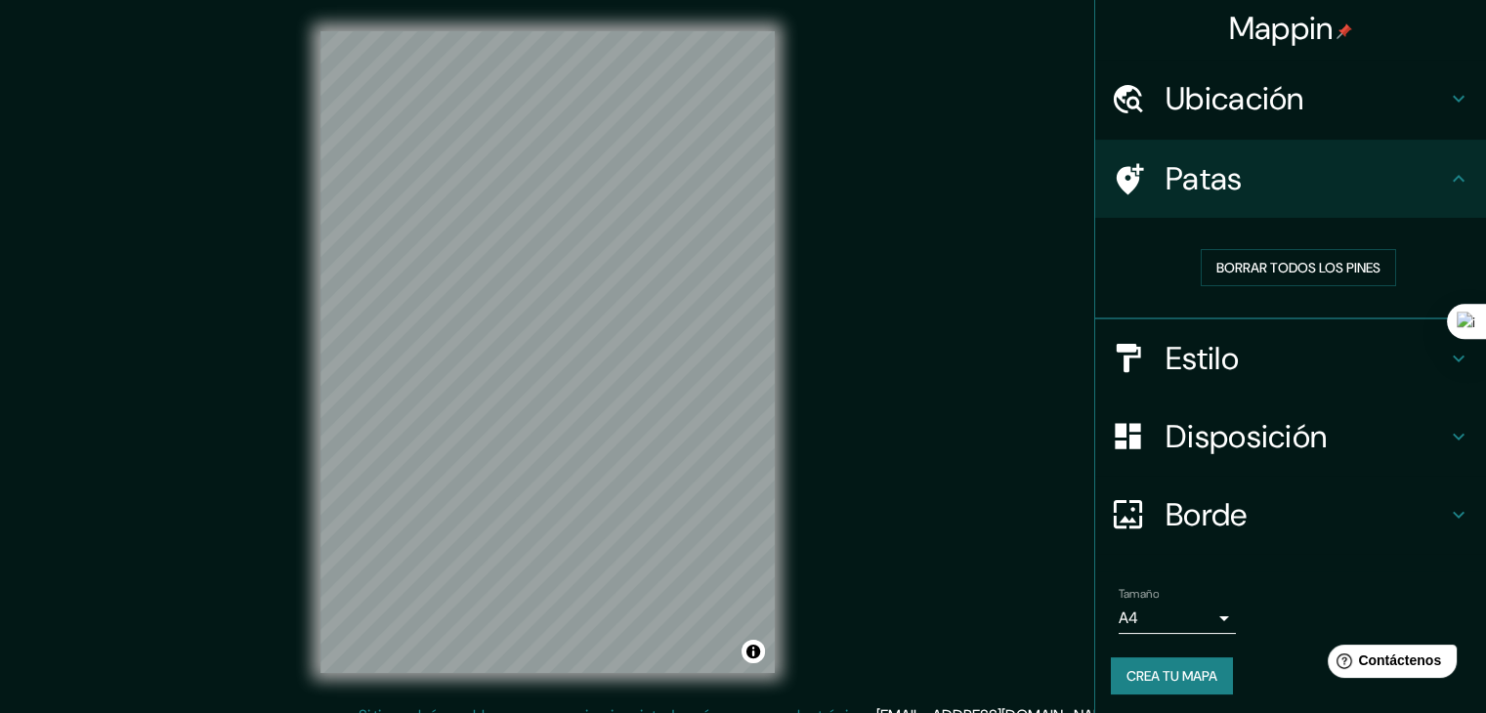
scroll to position [5, 0]
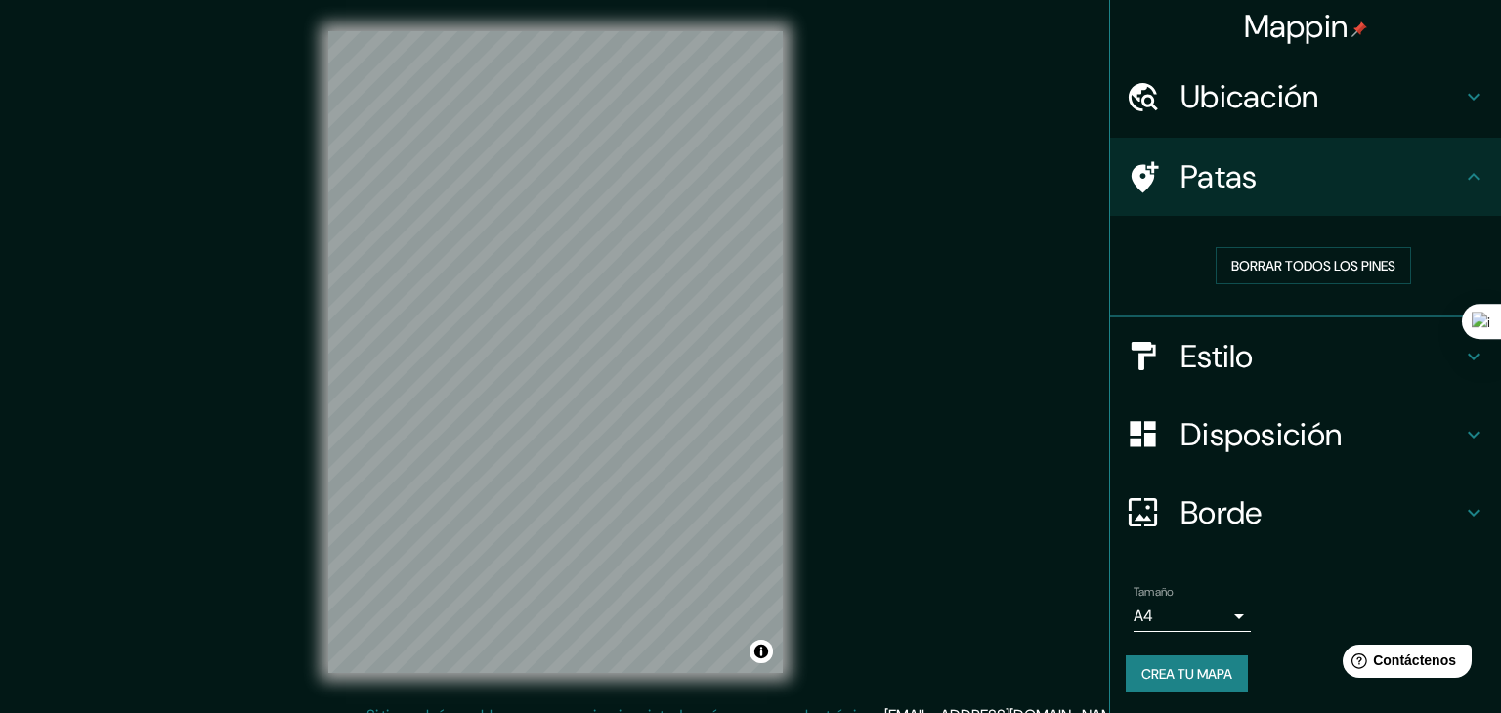
click at [1212, 611] on body "Mappin Ubicación Ica, [GEOGRAPHIC_DATA], [GEOGRAPHIC_DATA] Ica [GEOGRAPHIC_DATA…" at bounding box center [750, 356] width 1501 height 713
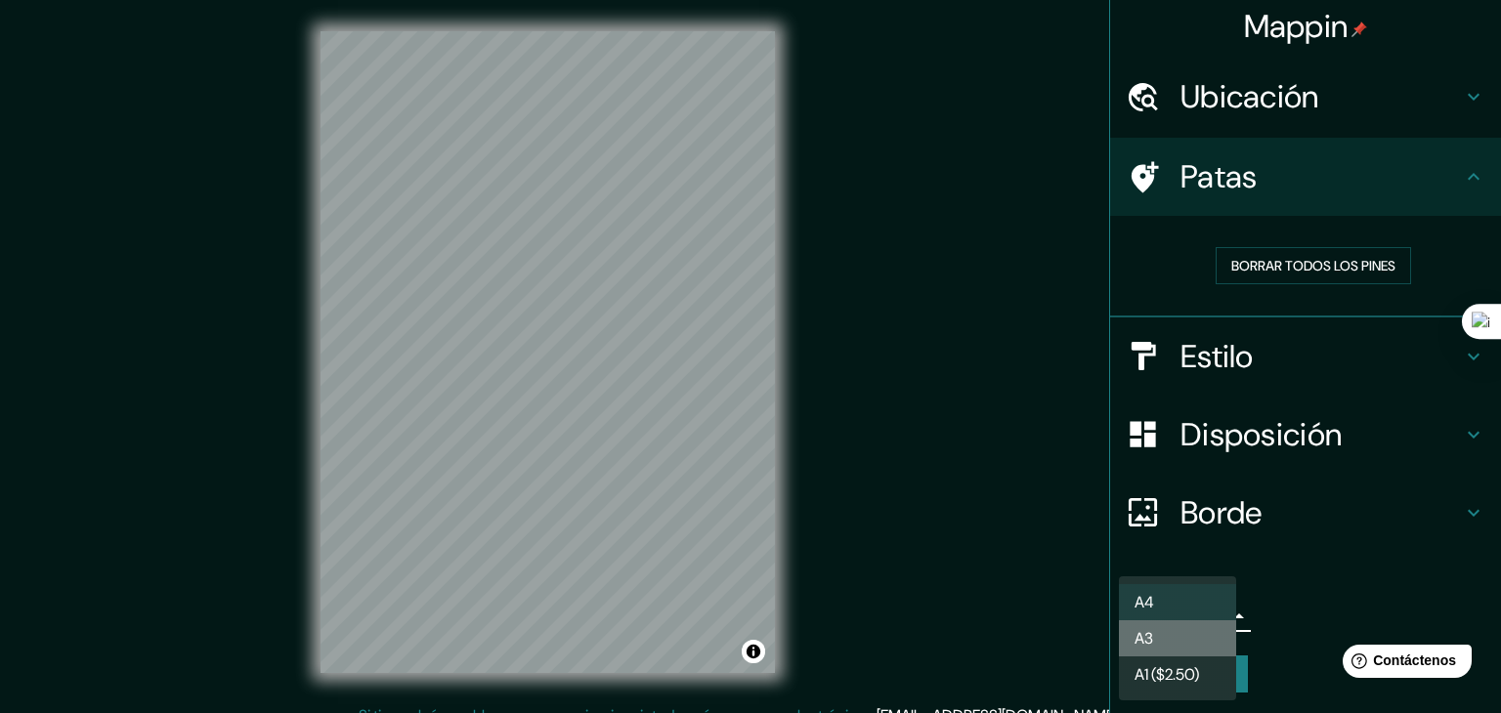
click at [1182, 638] on li "A3" at bounding box center [1177, 639] width 117 height 36
type input "a4"
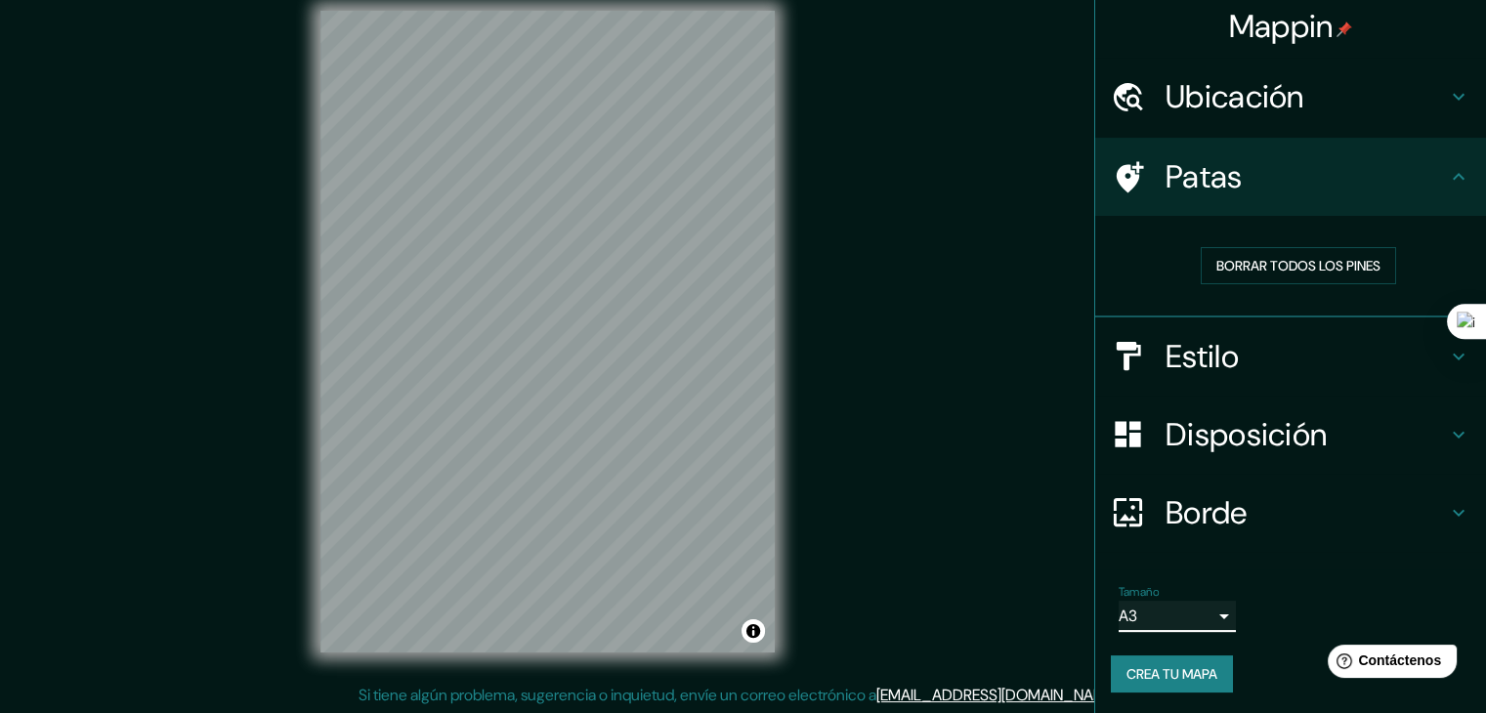
scroll to position [22, 0]
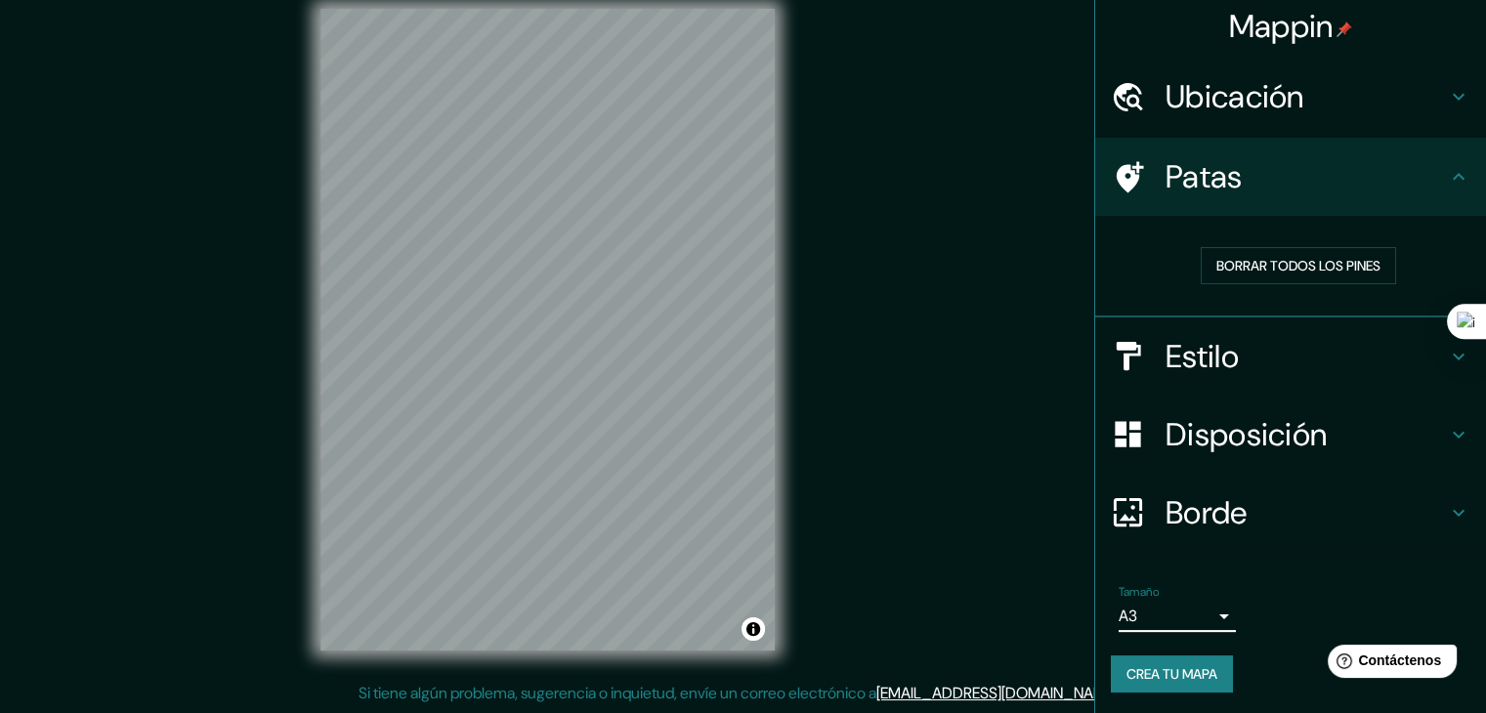
click at [1147, 672] on font "Crea tu mapa" at bounding box center [1172, 675] width 91 height 18
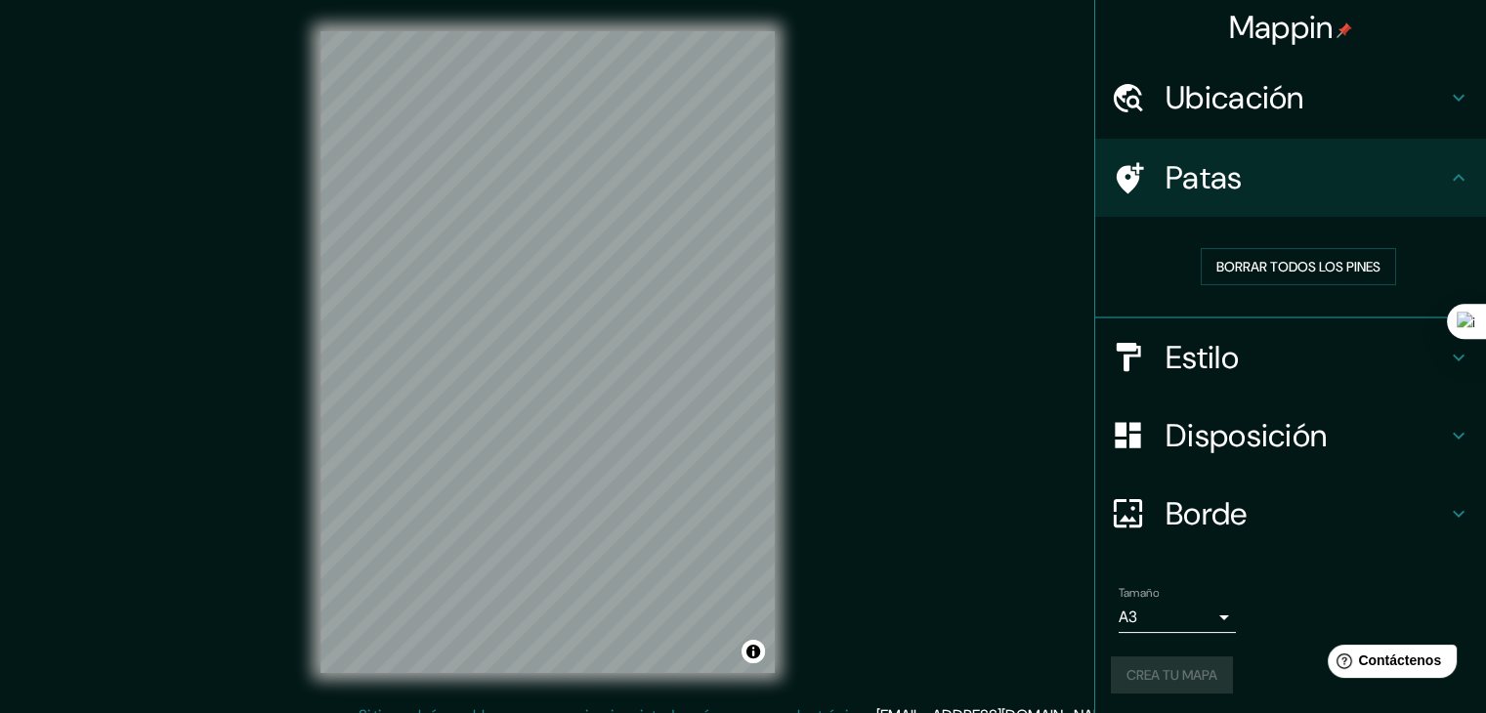
scroll to position [5, 0]
